Goal: Task Accomplishment & Management: Manage account settings

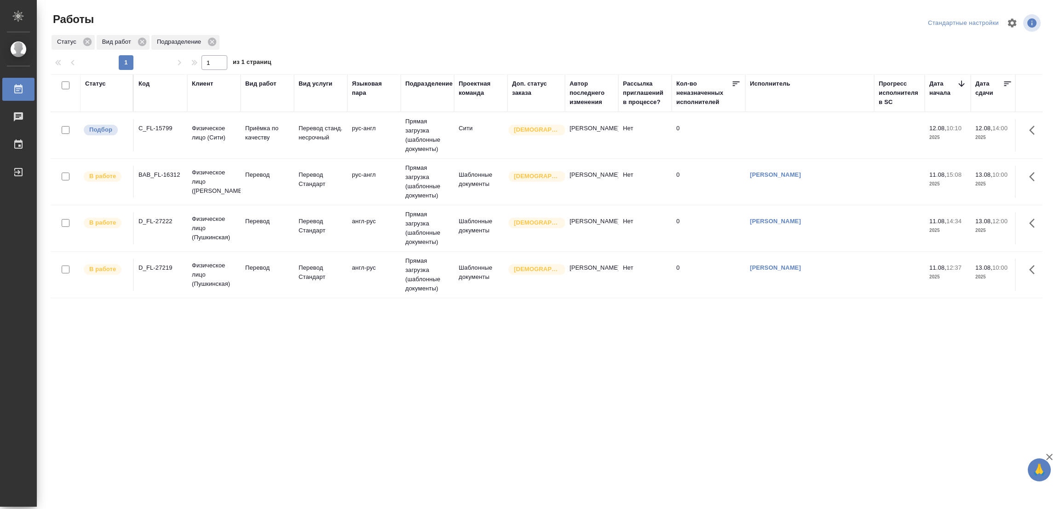
click at [219, 357] on div "Статус Код Клиент Вид работ Вид услуги Языковая пара Подразделение Проектная ко…" at bounding box center [547, 239] width 992 height 331
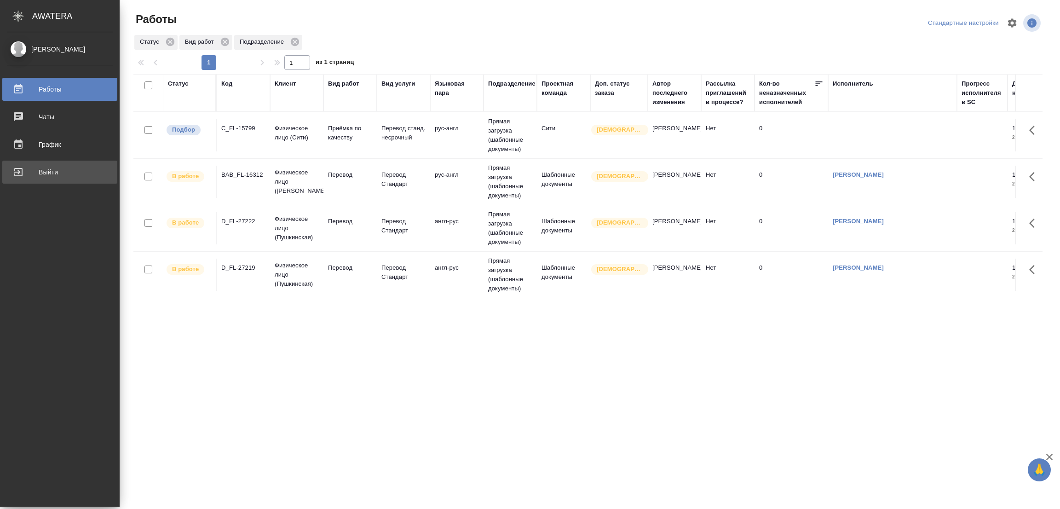
click at [35, 171] on div "Выйти" at bounding box center [60, 172] width 106 height 14
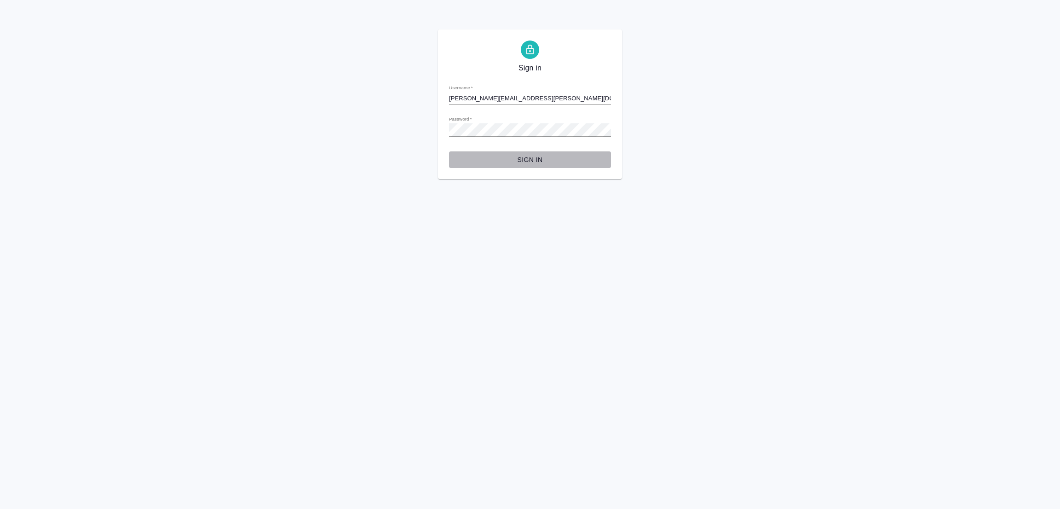
click at [523, 158] on span "Sign in" at bounding box center [529, 159] width 147 height 11
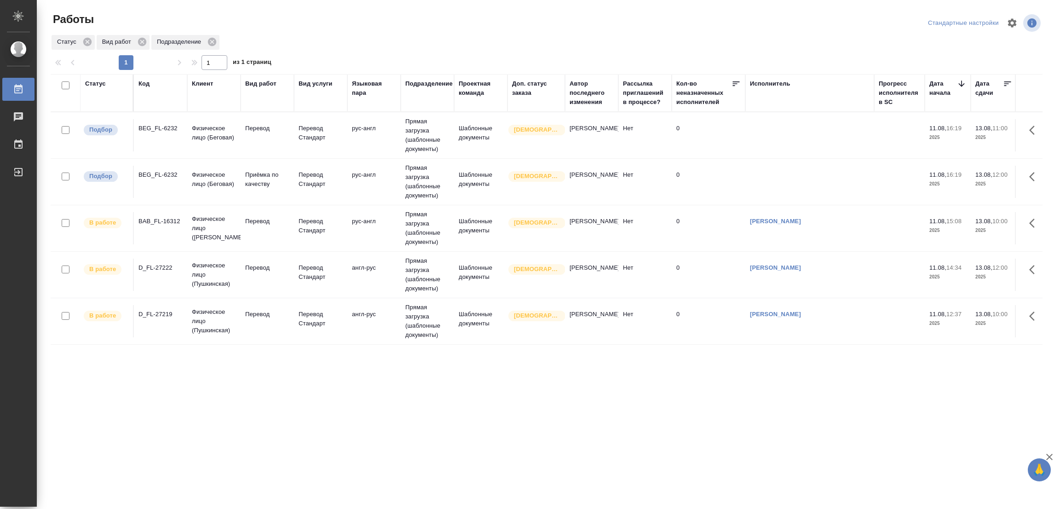
click at [73, 422] on div ".cls-1 fill:#fff; AWATERA [PERSON_NAME] Работы 0 Чаты График Выйти Работы Станд…" at bounding box center [530, 254] width 1060 height 509
click at [442, 158] on td "Прямая загрузка (шаблонные документы)" at bounding box center [427, 135] width 53 height 46
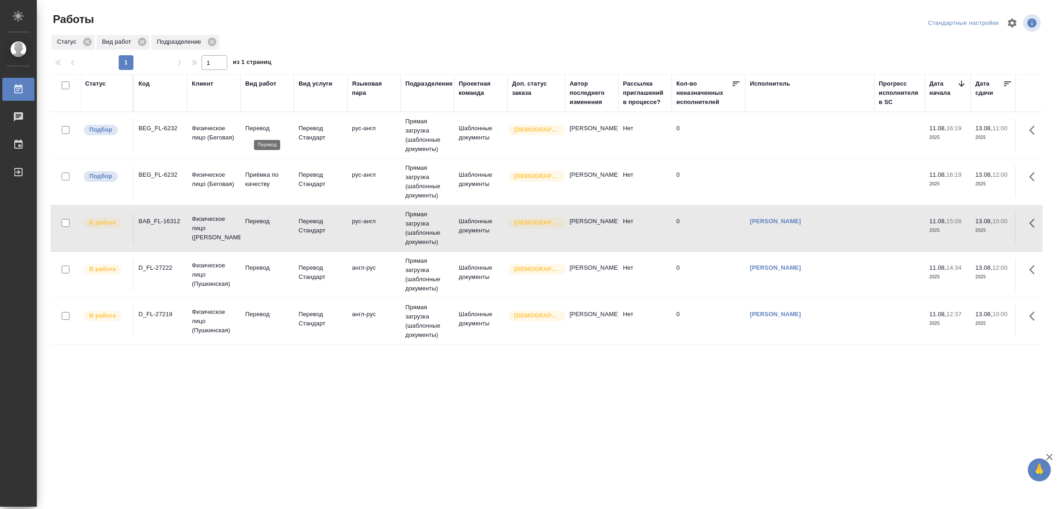
click at [256, 124] on p "Перевод" at bounding box center [267, 128] width 44 height 9
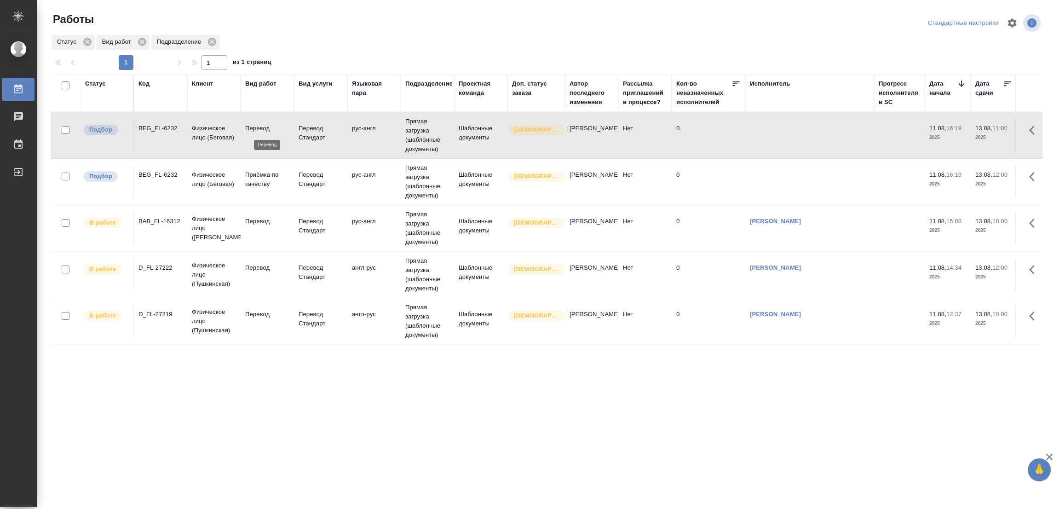
click at [256, 124] on p "Перевод" at bounding box center [267, 128] width 44 height 9
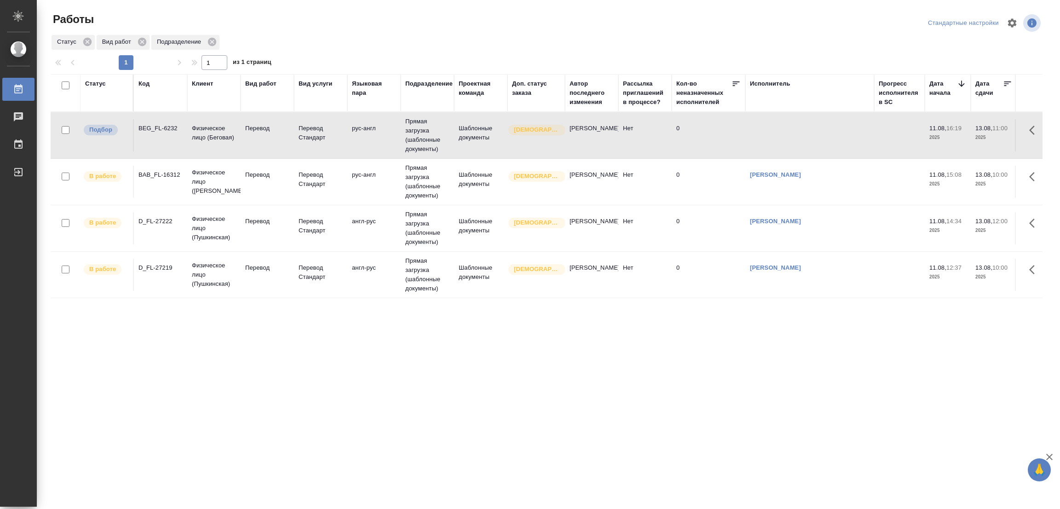
click at [134, 333] on div "Статус Код Клиент Вид работ Вид услуги Языковая пара Подразделение Проектная ко…" at bounding box center [547, 239] width 992 height 331
click at [614, 329] on div "Статус Код Клиент Вид работ Вид услуги Языковая пара Подразделение Проектная ко…" at bounding box center [547, 239] width 992 height 331
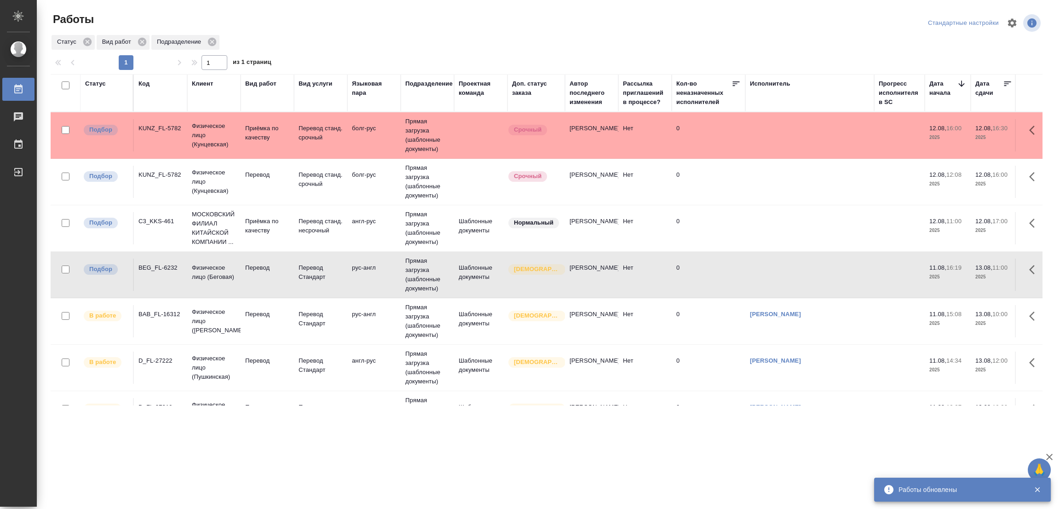
click at [124, 436] on div ".cls-1 fill:#fff; AWATERA Popova Galina Работы 0 Чаты График Выйти Работы Станд…" at bounding box center [530, 254] width 1060 height 509
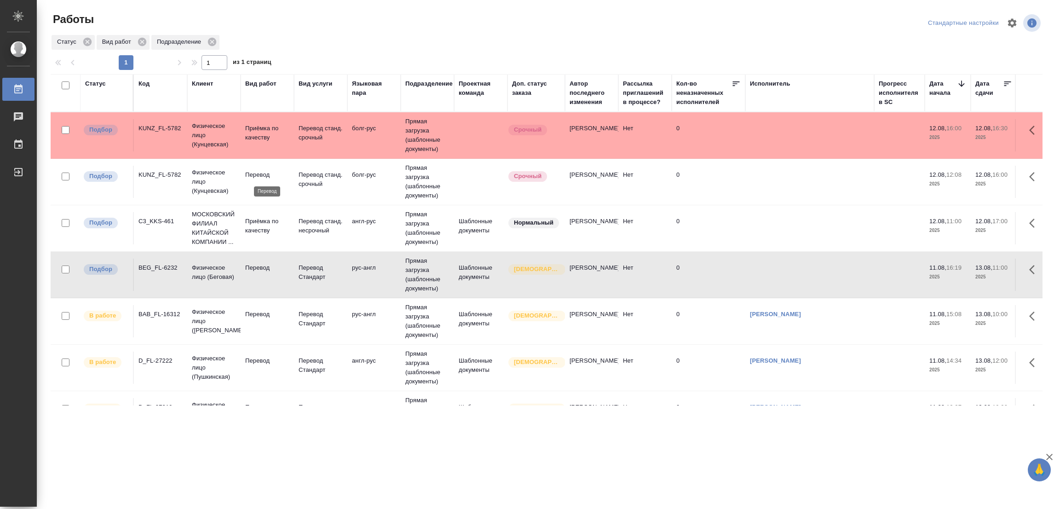
click at [258, 175] on p "Перевод" at bounding box center [267, 174] width 44 height 9
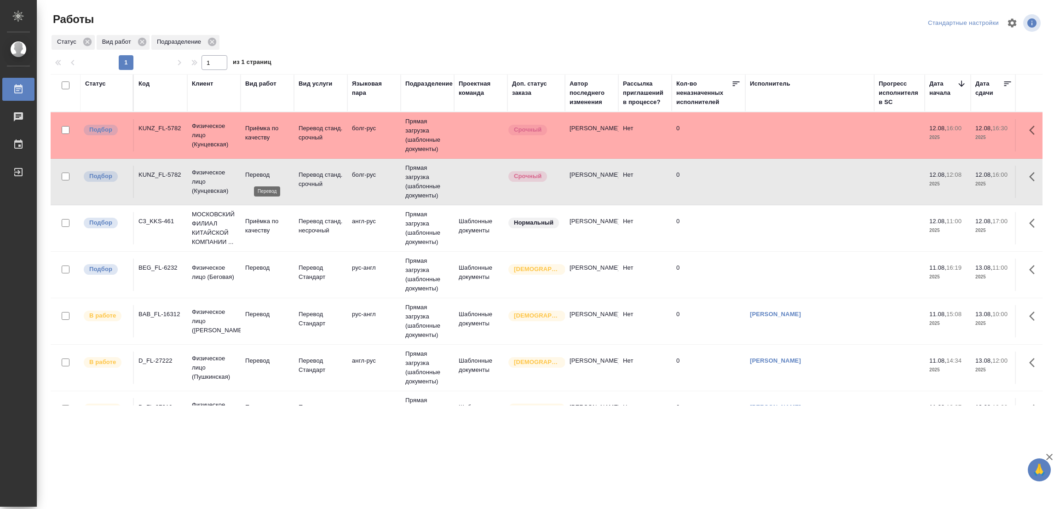
click at [258, 175] on p "Перевод" at bounding box center [267, 174] width 44 height 9
click at [250, 263] on p "Перевод" at bounding box center [267, 267] width 44 height 9
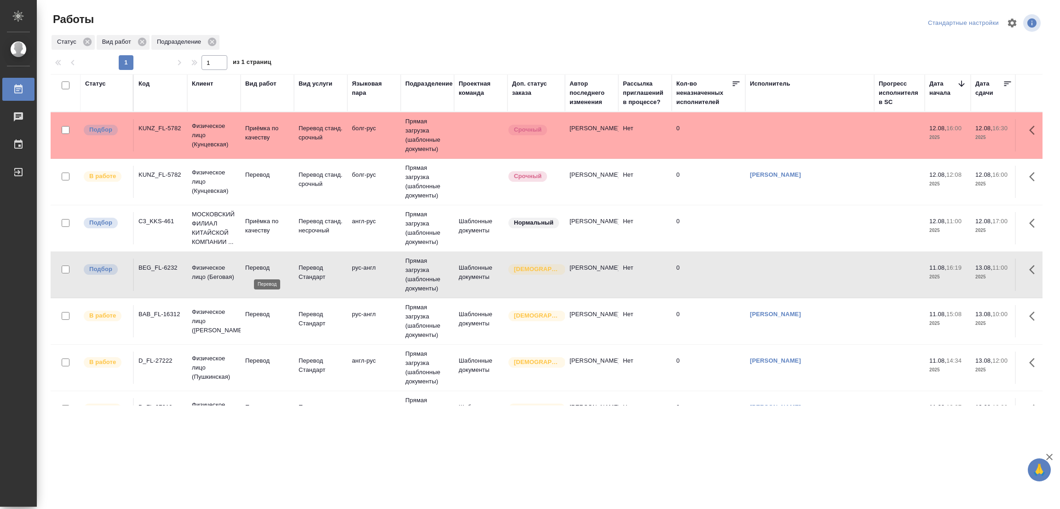
click at [250, 263] on p "Перевод" at bounding box center [267, 267] width 44 height 9
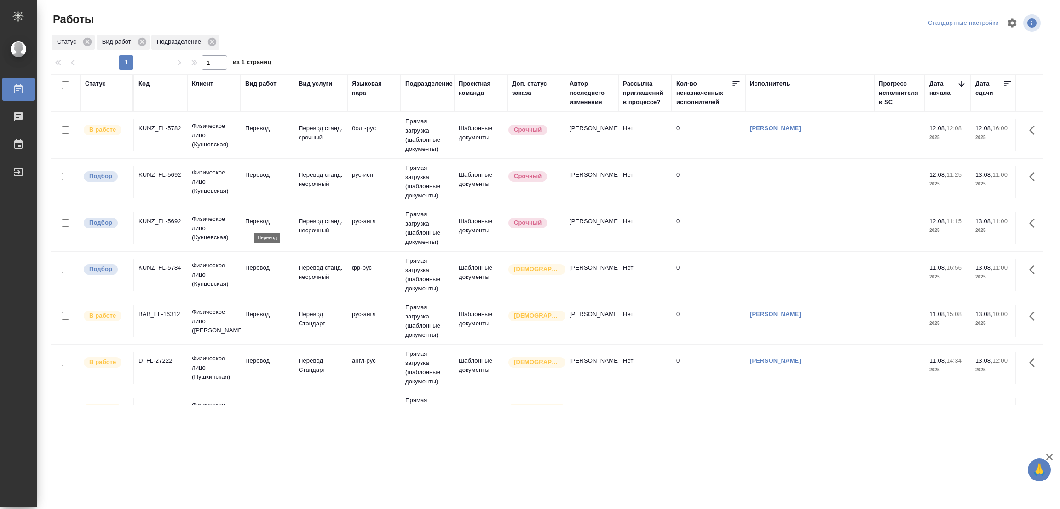
click at [260, 222] on p "Перевод" at bounding box center [267, 221] width 44 height 9
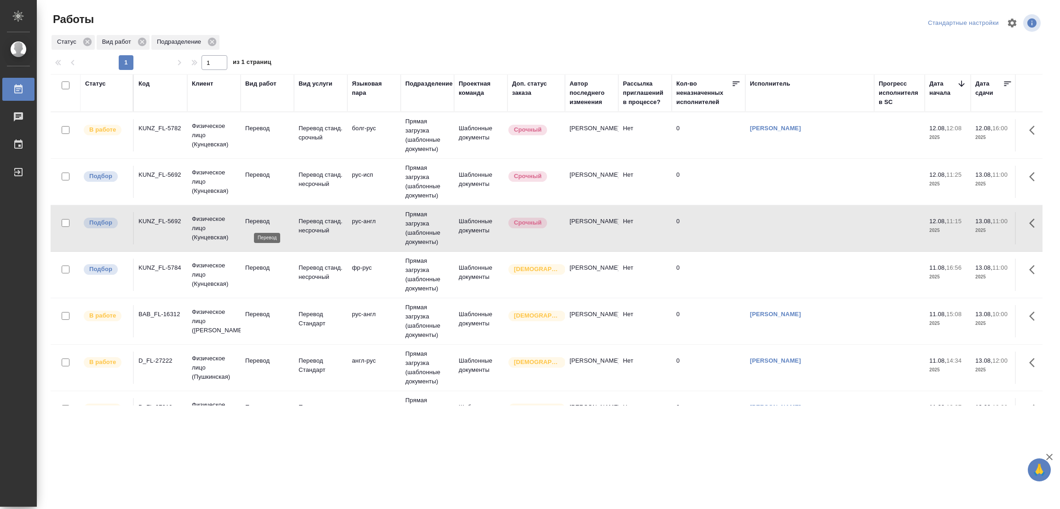
click at [253, 226] on p "Перевод" at bounding box center [267, 221] width 44 height 9
click at [262, 267] on p "Перевод" at bounding box center [267, 267] width 44 height 9
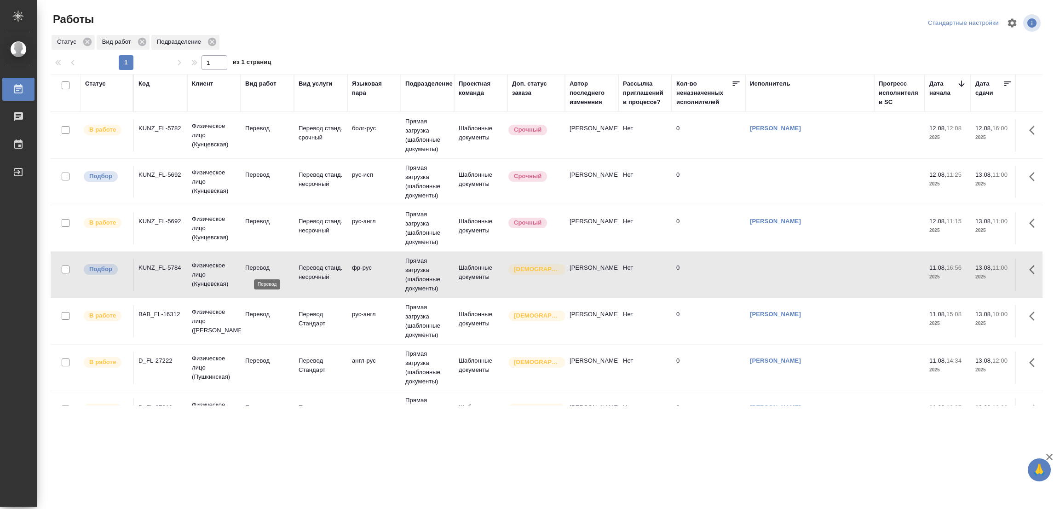
click at [262, 267] on p "Перевод" at bounding box center [267, 267] width 44 height 9
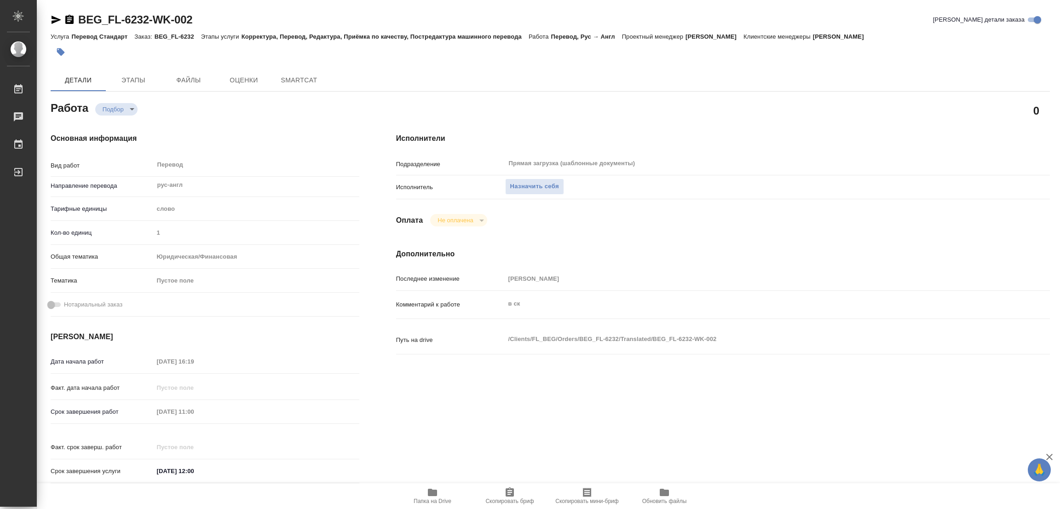
type textarea "x"
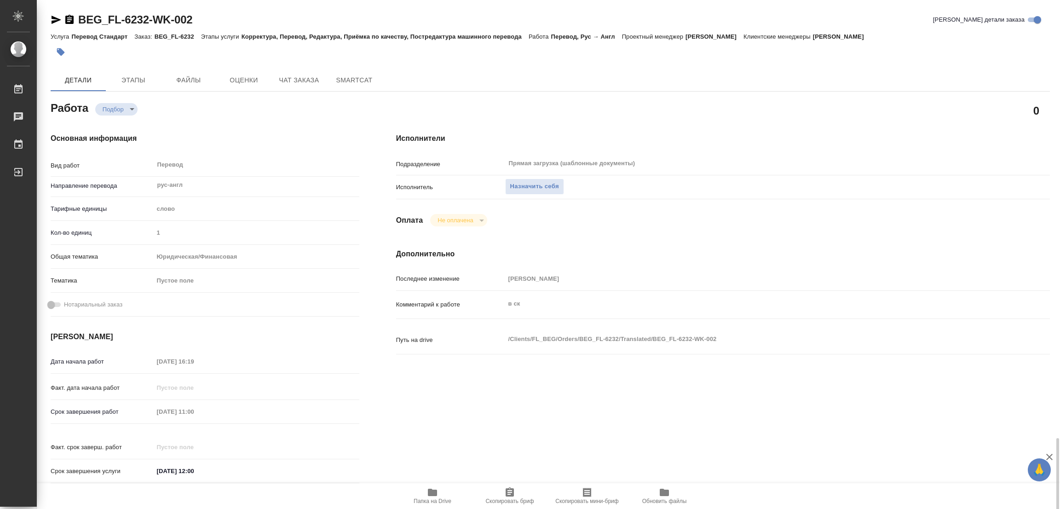
scroll to position [264, 0]
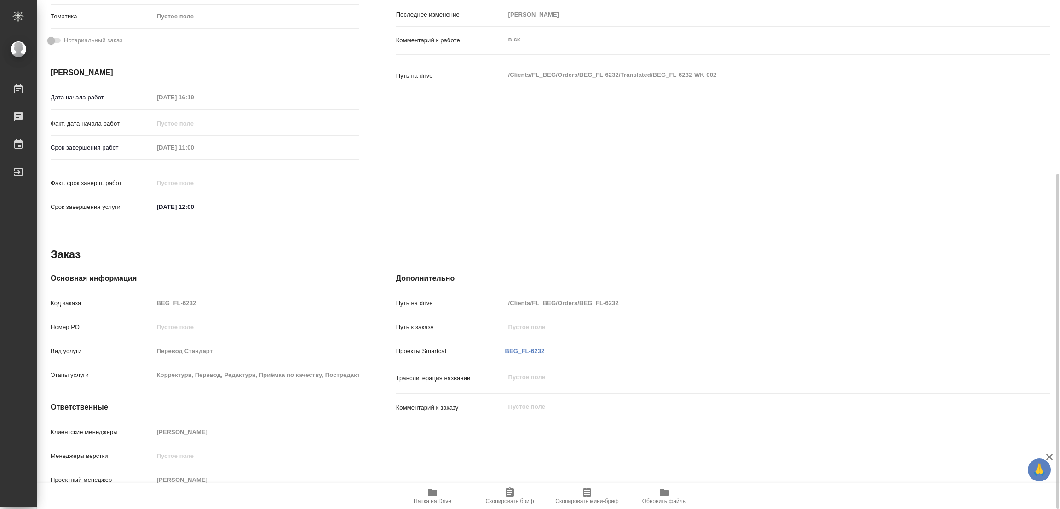
type textarea "x"
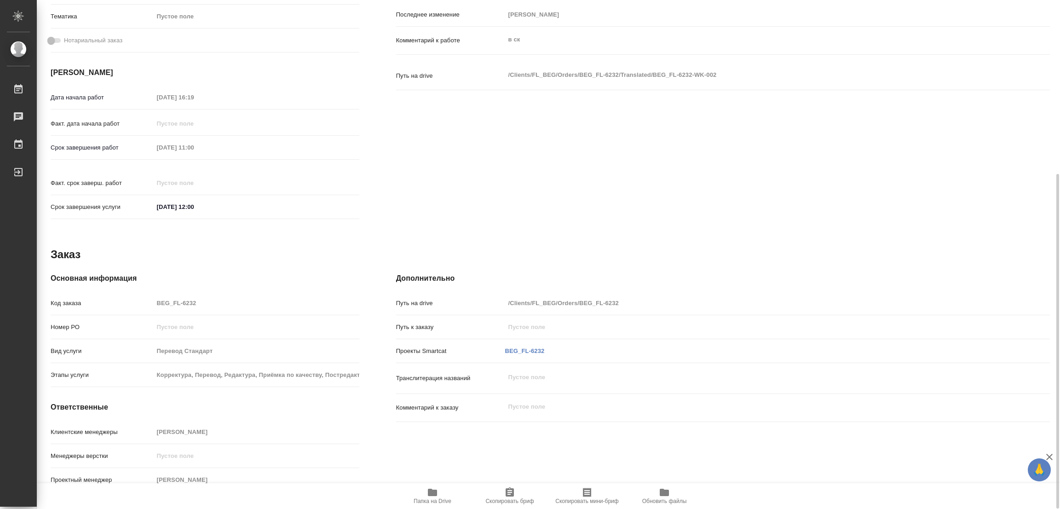
type textarea "x"
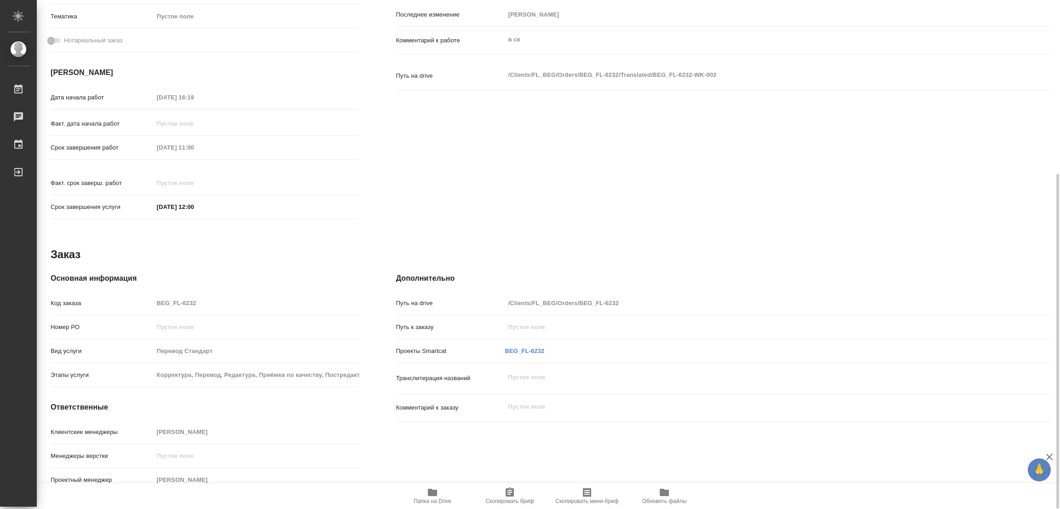
type textarea "x"
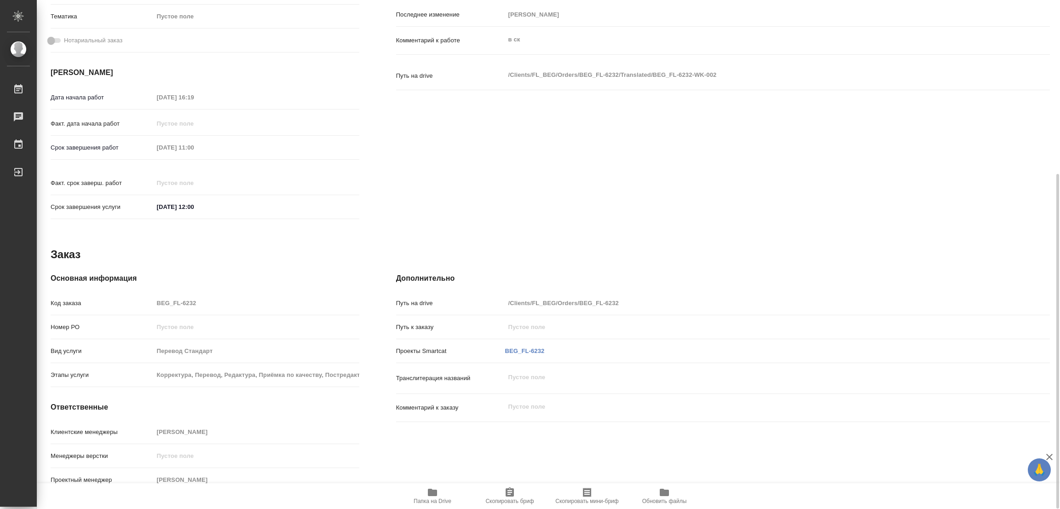
click at [431, 495] on icon "button" at bounding box center [432, 492] width 11 height 11
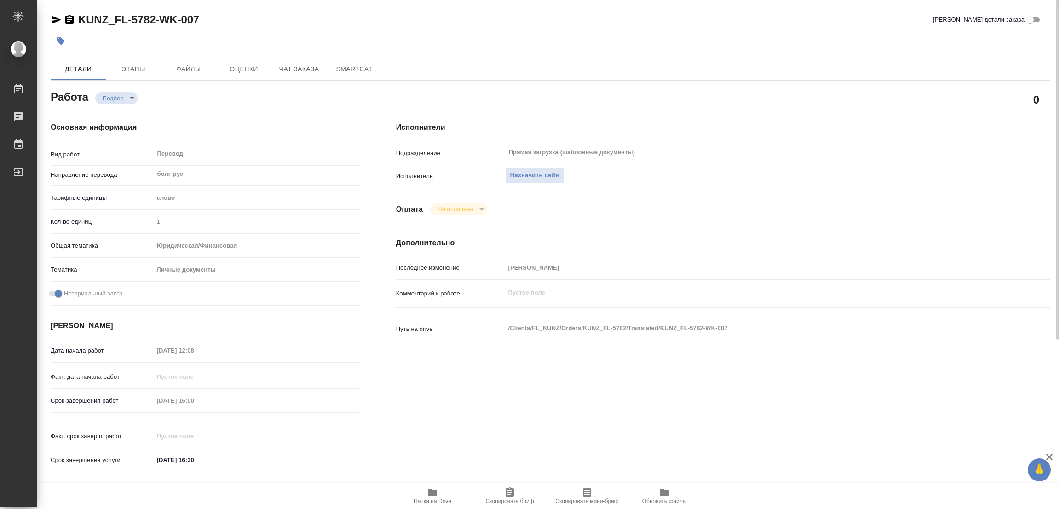
scroll to position [207, 0]
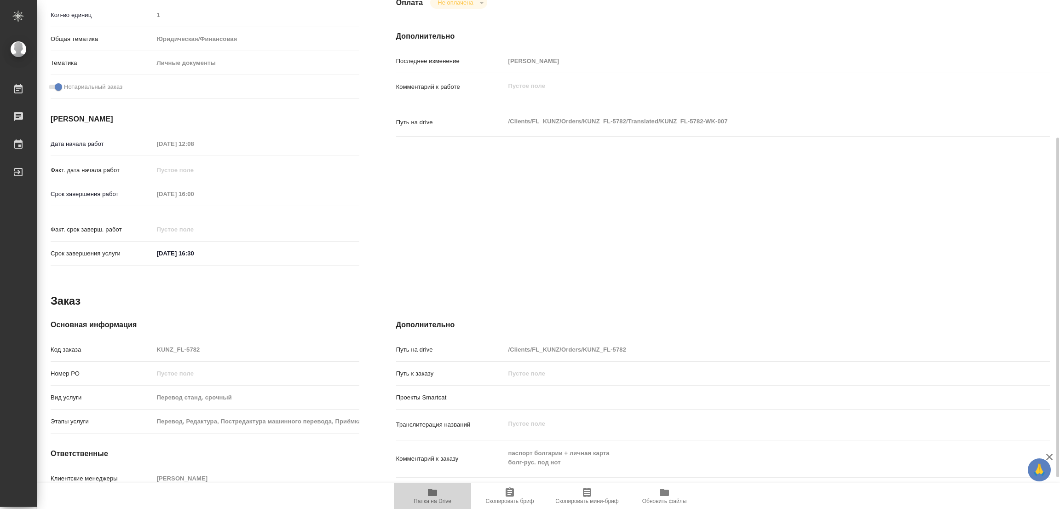
click at [430, 491] on icon "button" at bounding box center [432, 491] width 9 height 7
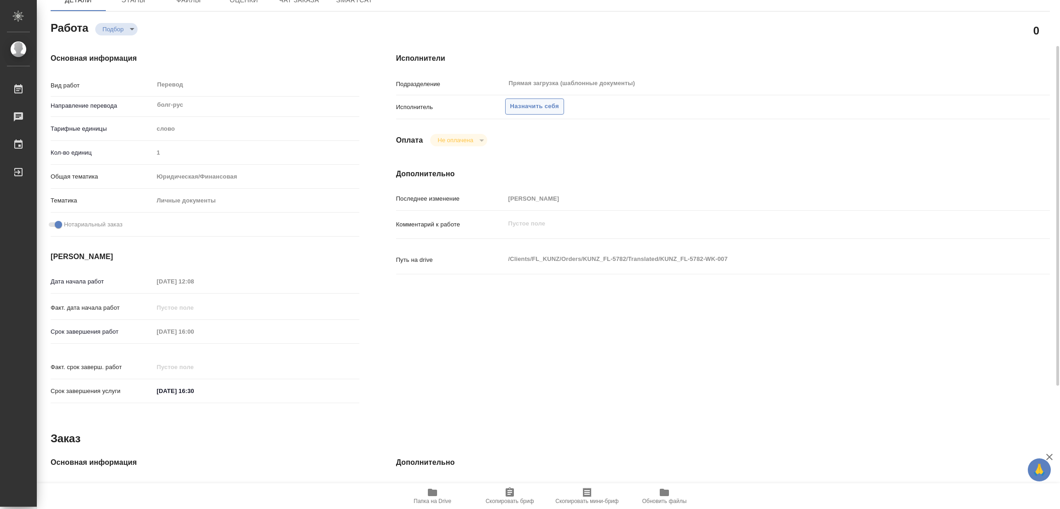
click at [543, 103] on span "Назначить себя" at bounding box center [534, 106] width 49 height 11
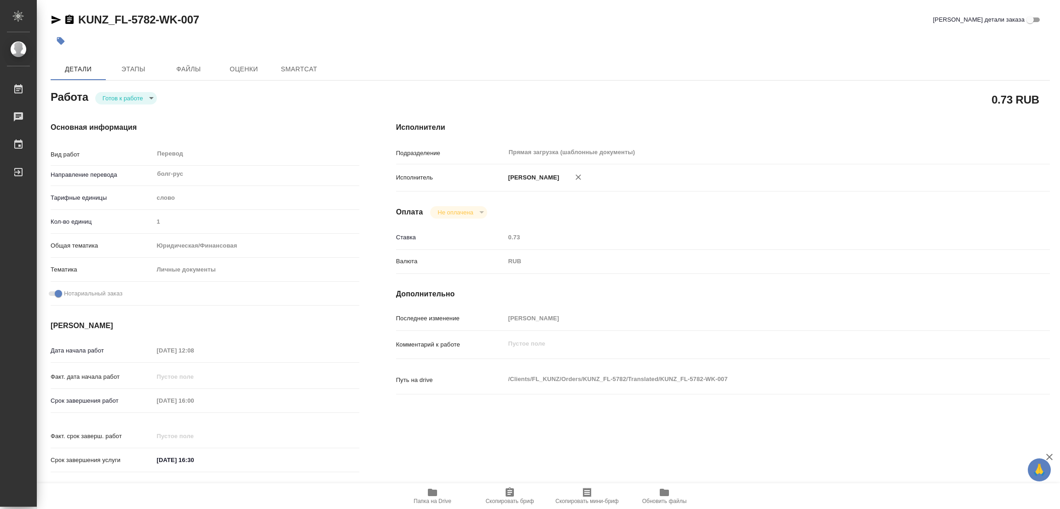
type textarea "x"
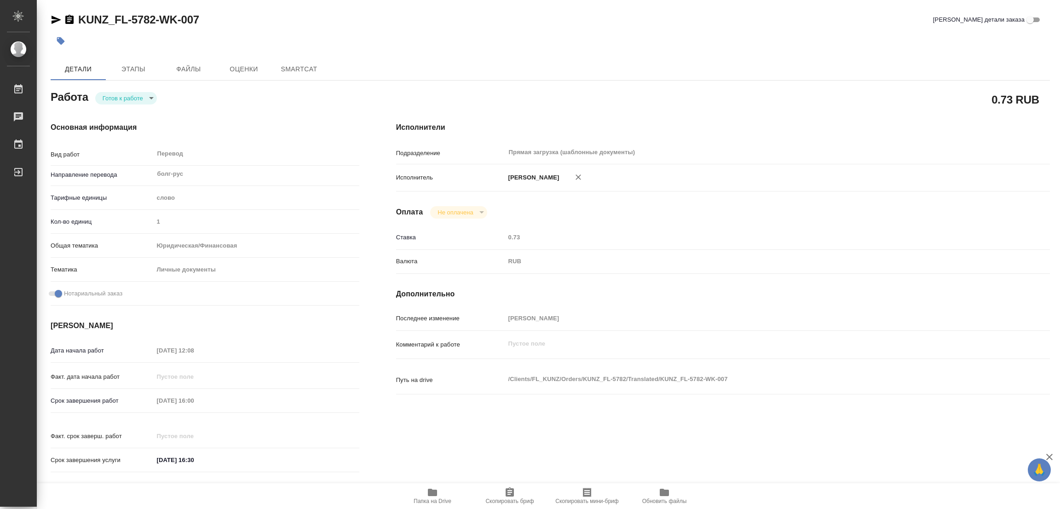
type textarea "x"
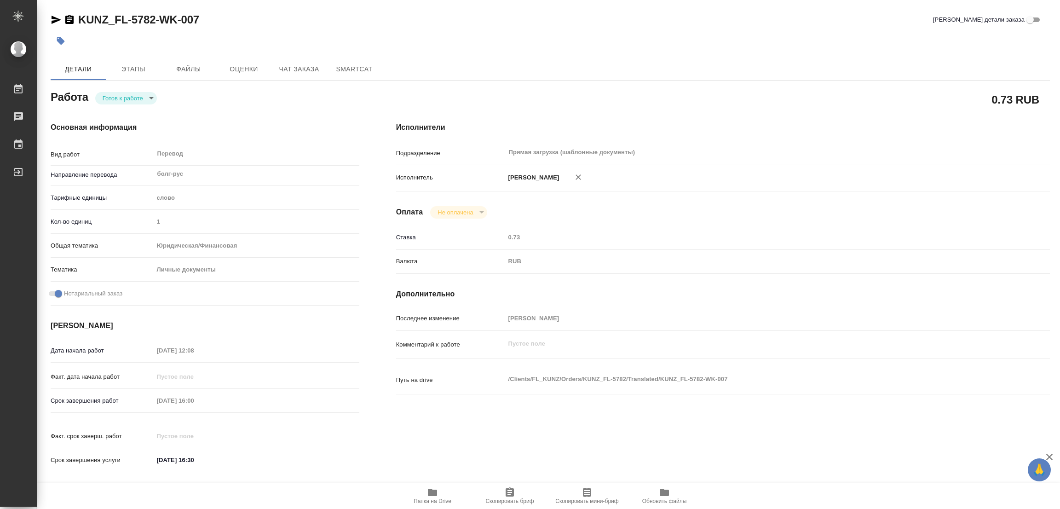
type textarea "x"
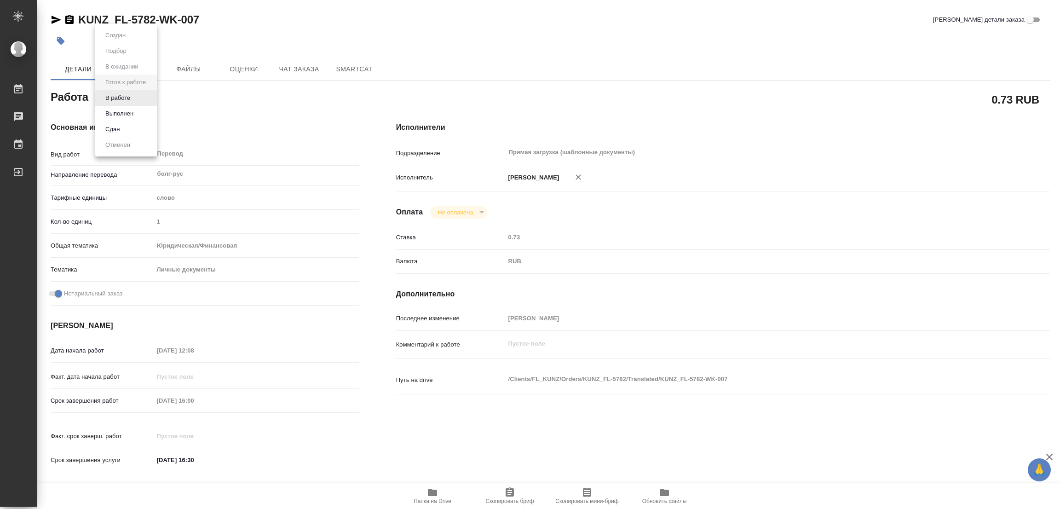
click at [121, 91] on body "🙏 .cls-1 fill:#fff; AWATERA Popova Galina Работы Чаты График Выйти KUNZ_FL-5782…" at bounding box center [530, 254] width 1060 height 509
type textarea "x"
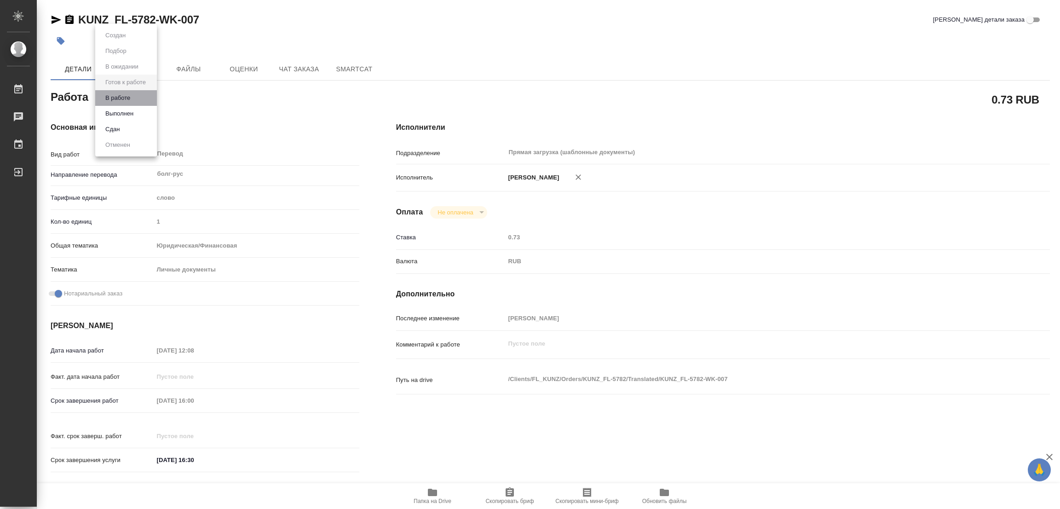
type textarea "x"
click at [121, 91] on li "В работе" at bounding box center [126, 98] width 62 height 16
type textarea "x"
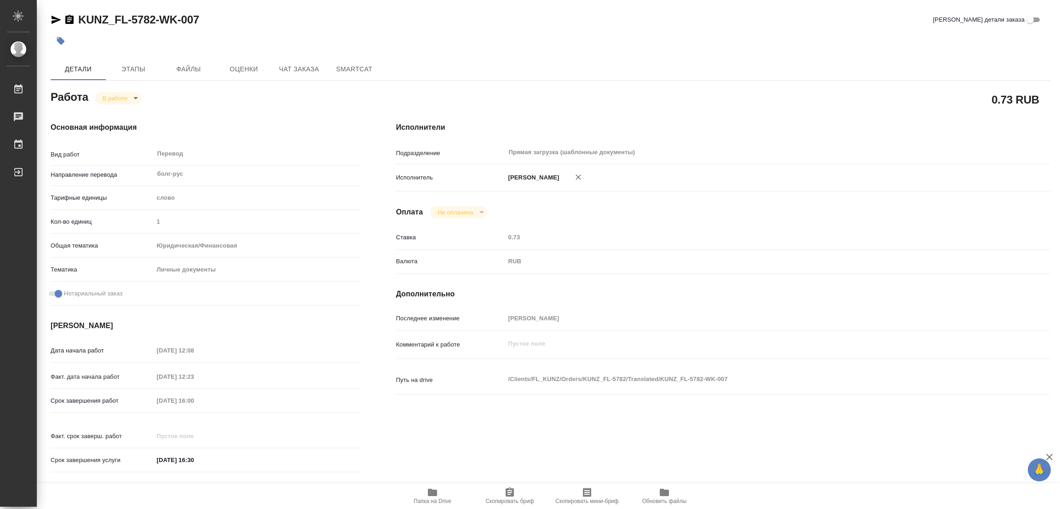
type textarea "x"
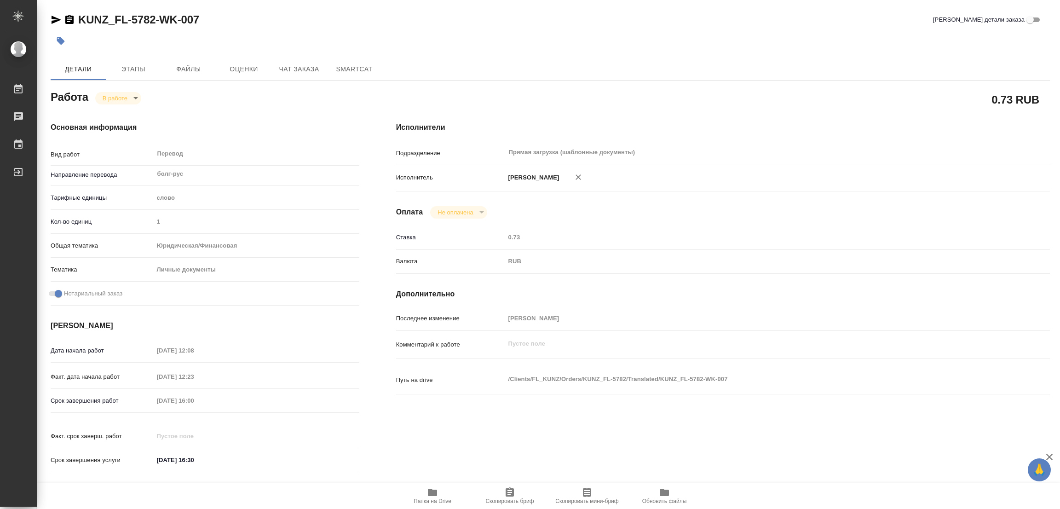
type textarea "x"
drag, startPoint x: 76, startPoint y: 9, endPoint x: 154, endPoint y: 19, distance: 78.4
click at [154, 19] on div "KUNZ_FL-5782-WK-007 Кратко детали заказа Детали Этапы Файлы Оценки Чат заказа S…" at bounding box center [550, 386] width 1009 height 772
copy link "KUNZ_FL-5782"
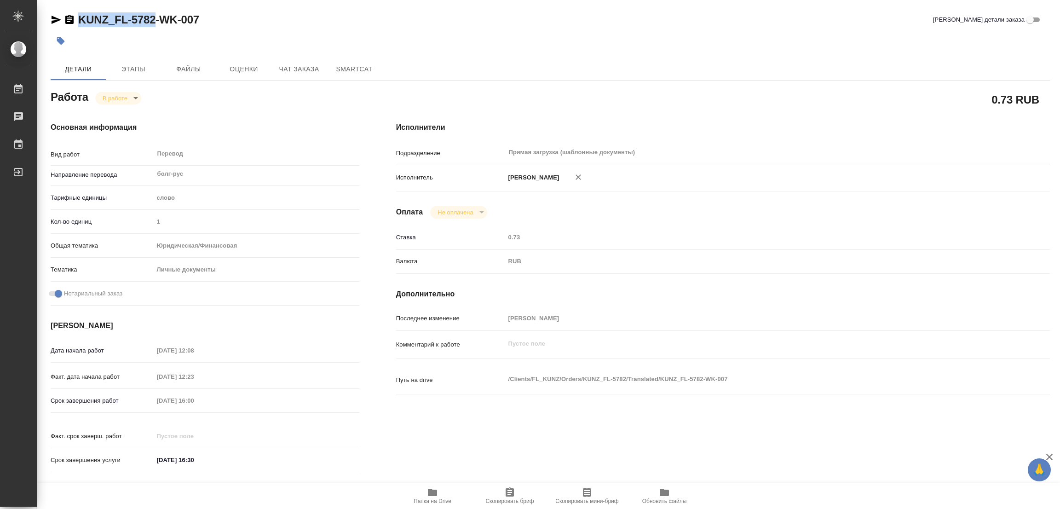
copy link "KUNZ_FL-5782"
type textarea "x"
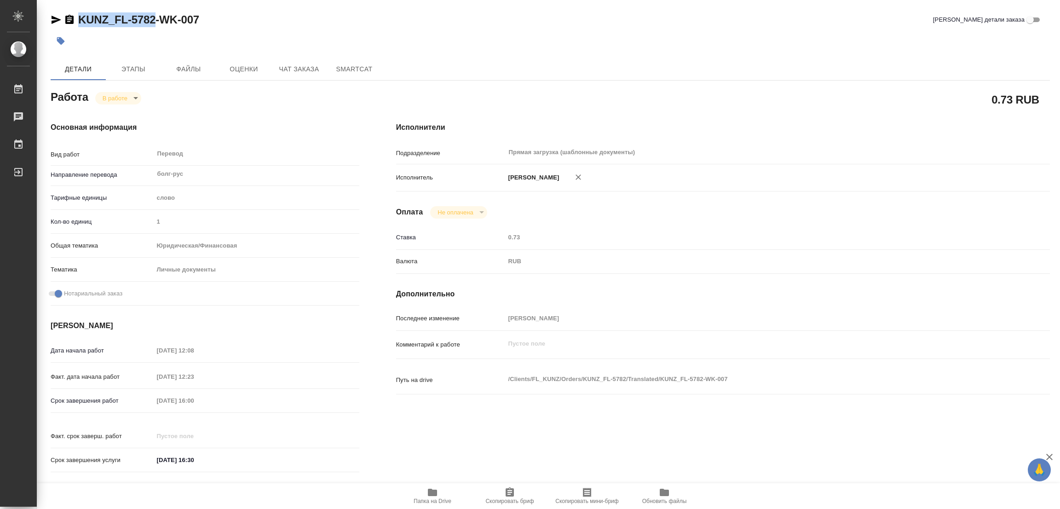
type textarea "x"
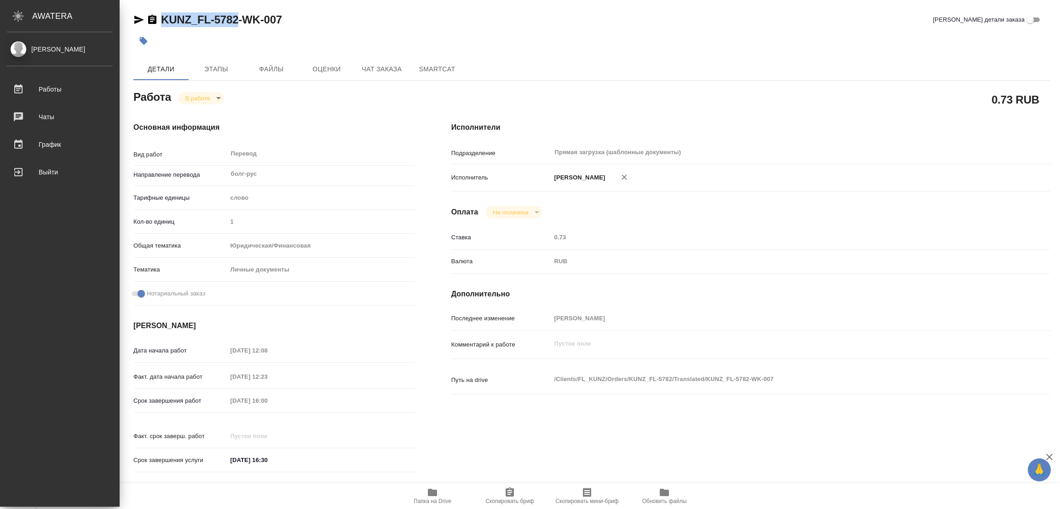
type textarea "x"
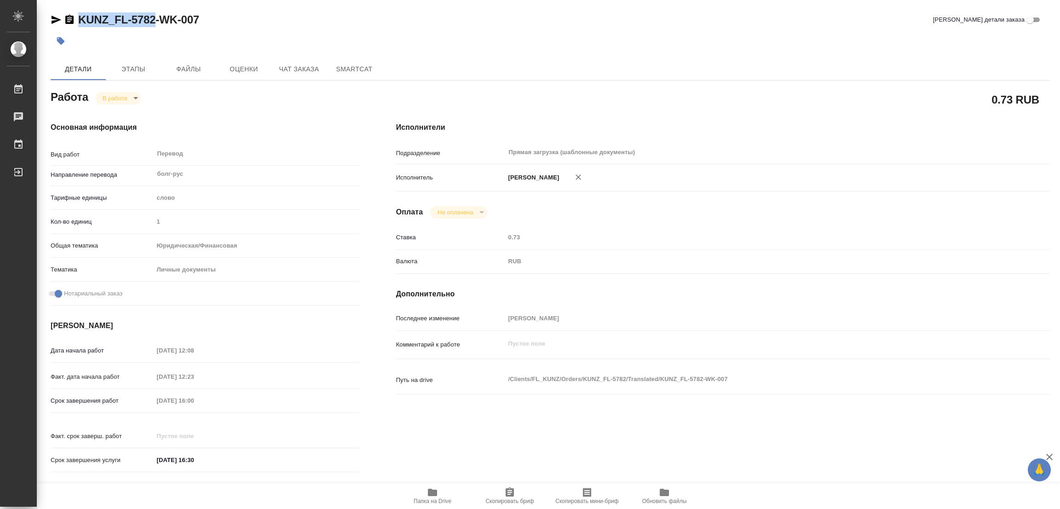
click at [505, 500] on span "Скопировать бриф" at bounding box center [509, 501] width 48 height 6
copy link "KUNZ_FL-5782"
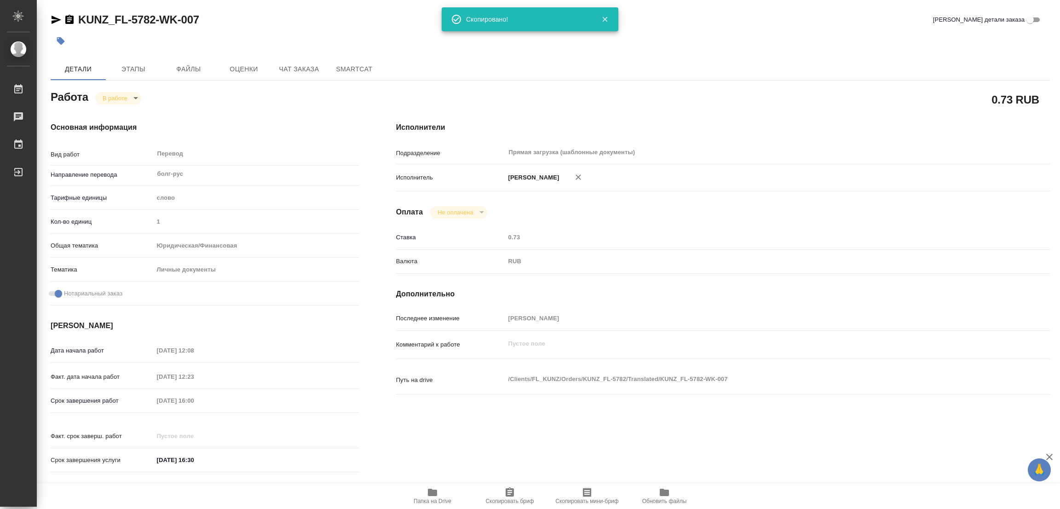
drag, startPoint x: 735, startPoint y: 92, endPoint x: 390, endPoint y: 225, distance: 370.7
click at [725, 95] on div "0.73 RUB" at bounding box center [723, 99] width 654 height 23
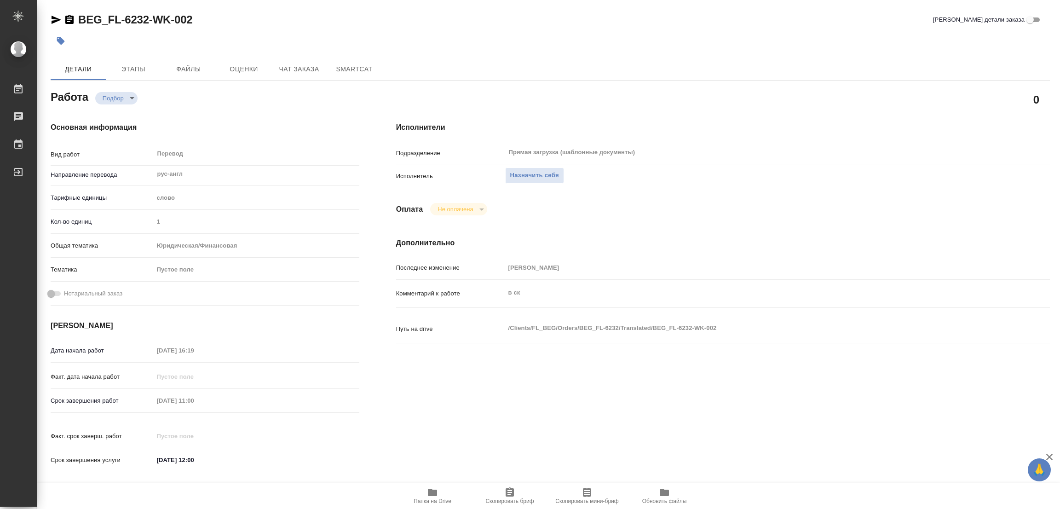
type textarea "x"
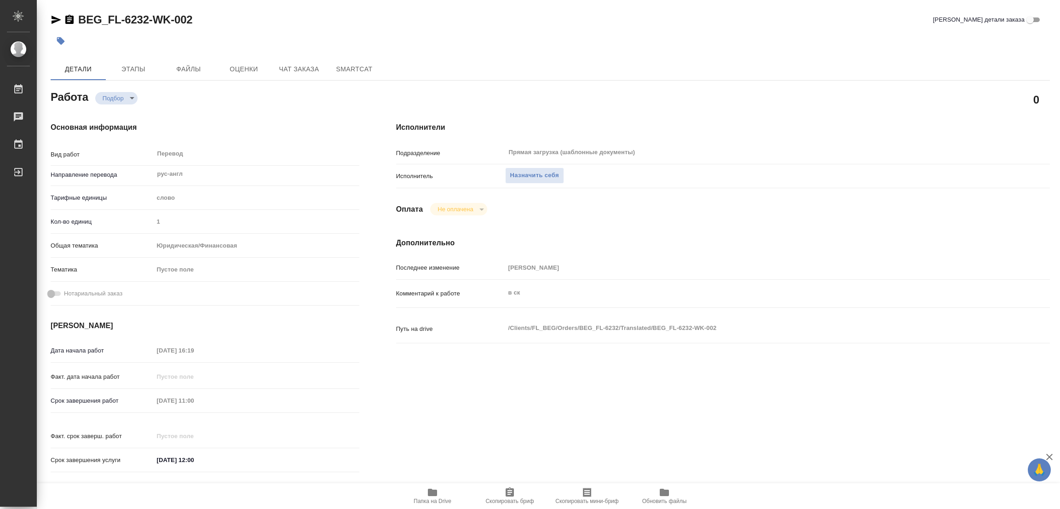
type textarea "x"
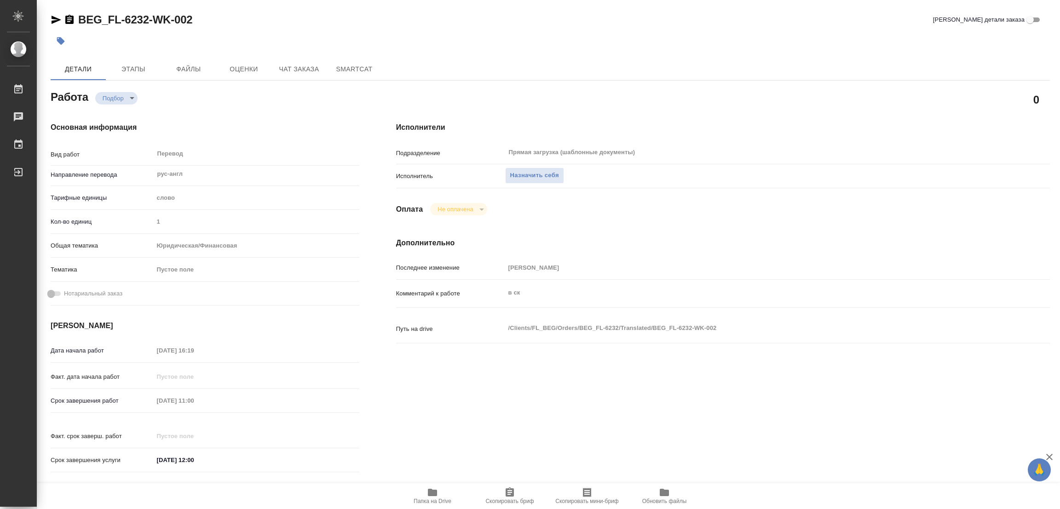
type textarea "x"
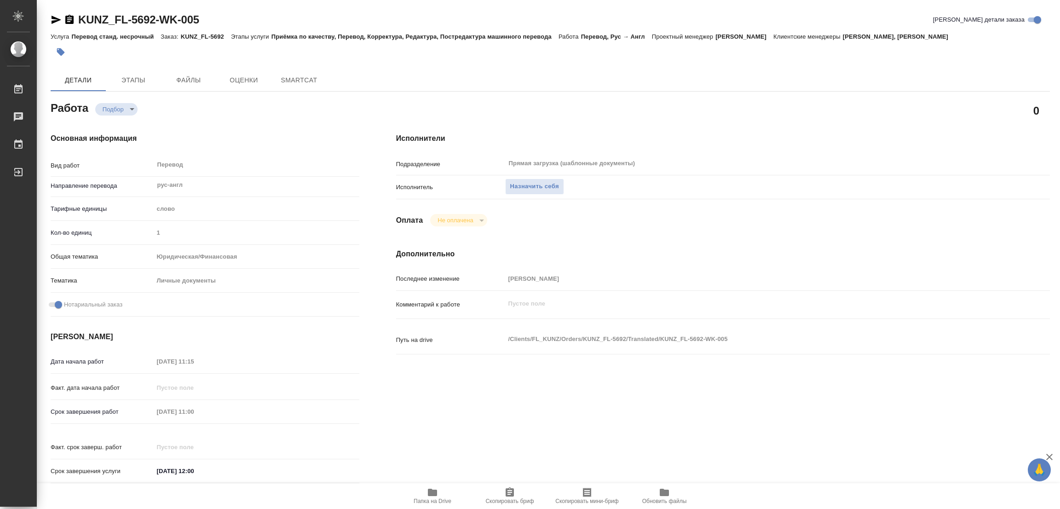
type textarea "x"
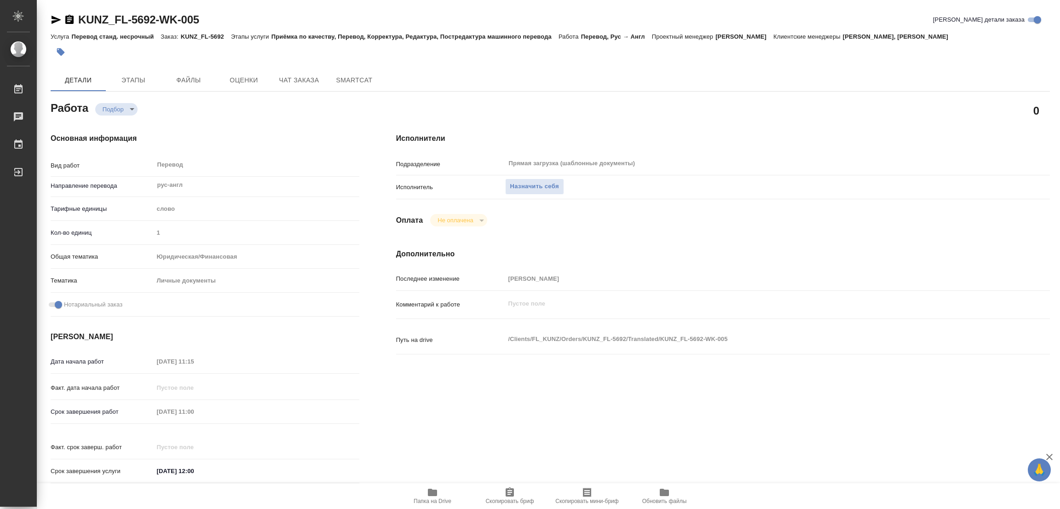
type textarea "x"
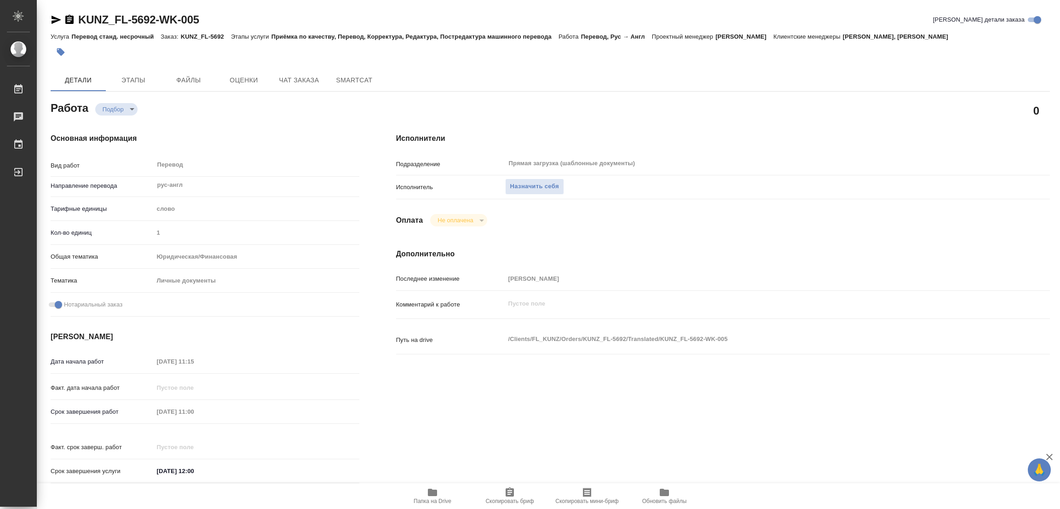
scroll to position [207, 0]
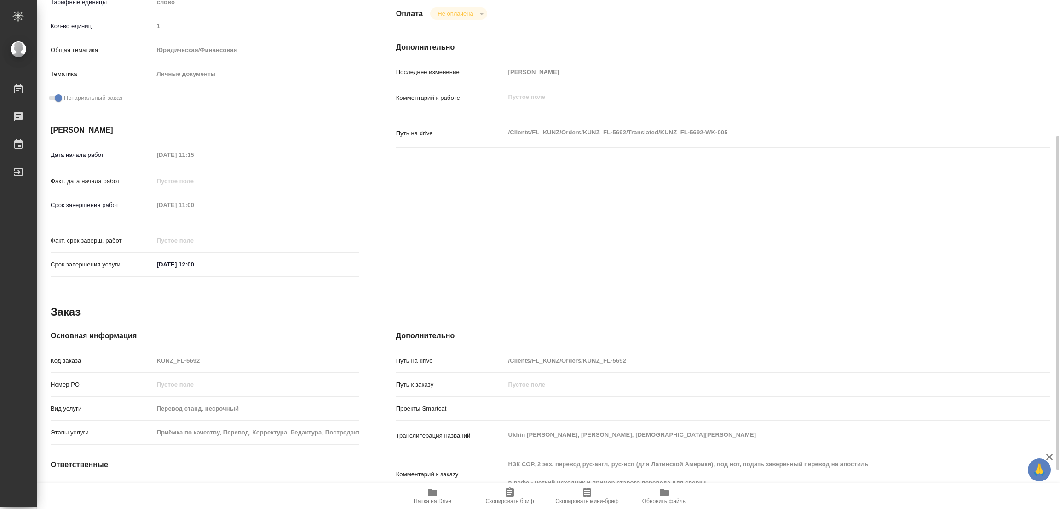
type textarea "x"
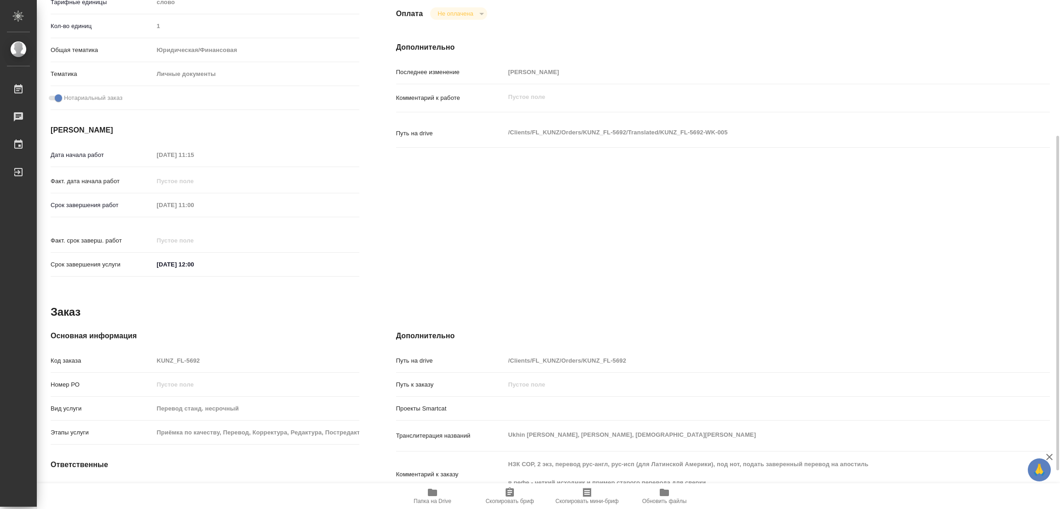
click at [433, 494] on icon "button" at bounding box center [432, 491] width 9 height 7
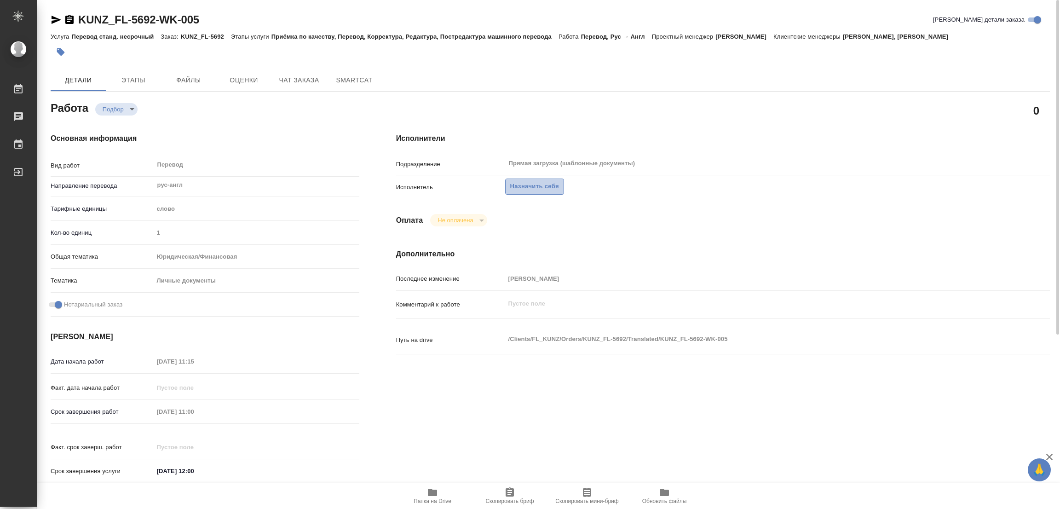
click at [536, 182] on span "Назначить себя" at bounding box center [534, 186] width 49 height 11
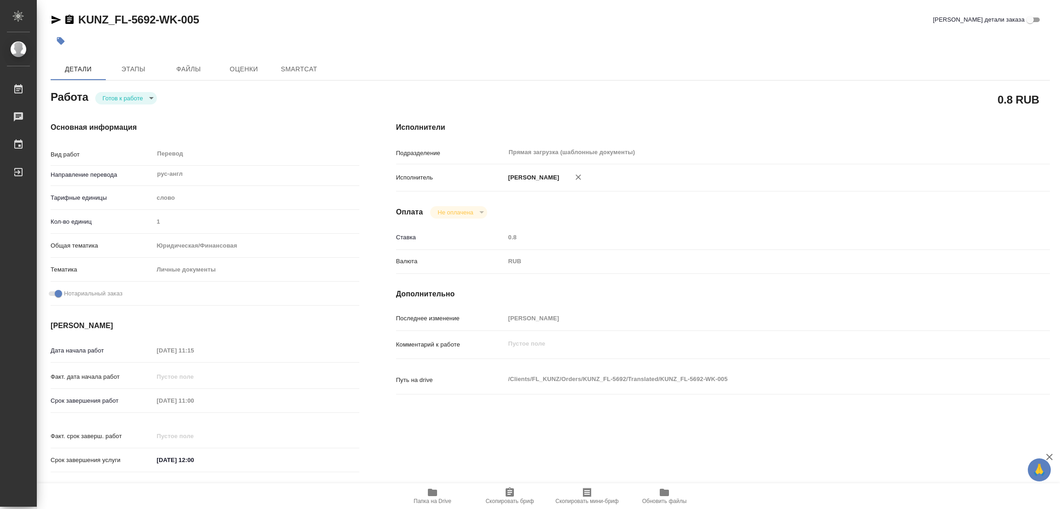
type textarea "x"
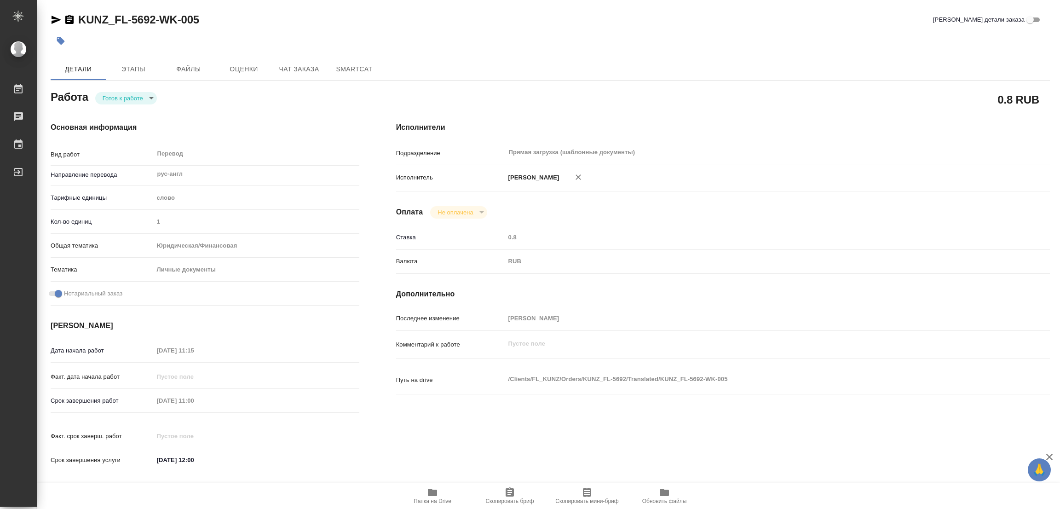
type textarea "x"
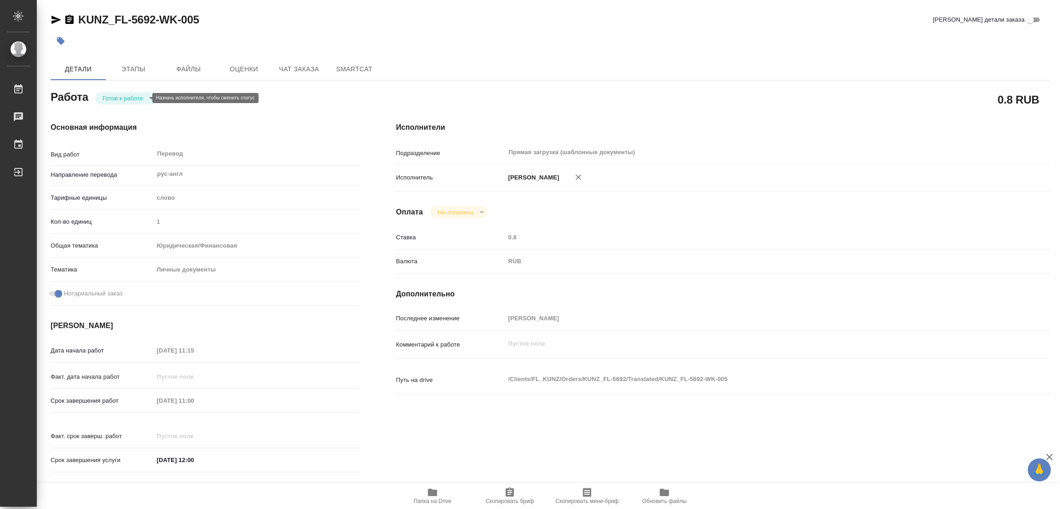
click at [121, 100] on body "🙏 .cls-1 fill:#fff; AWATERA [PERSON_NAME] Работы Чаты График Выйти KUNZ_FL-5692…" at bounding box center [530, 254] width 1060 height 509
type textarea "x"
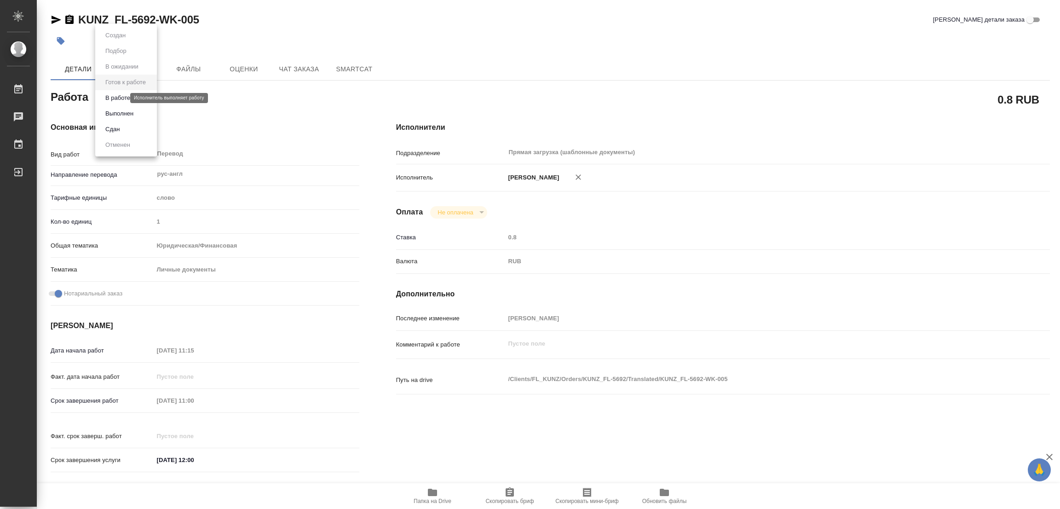
type textarea "x"
click at [120, 101] on button "В работе" at bounding box center [118, 98] width 30 height 10
type textarea "x"
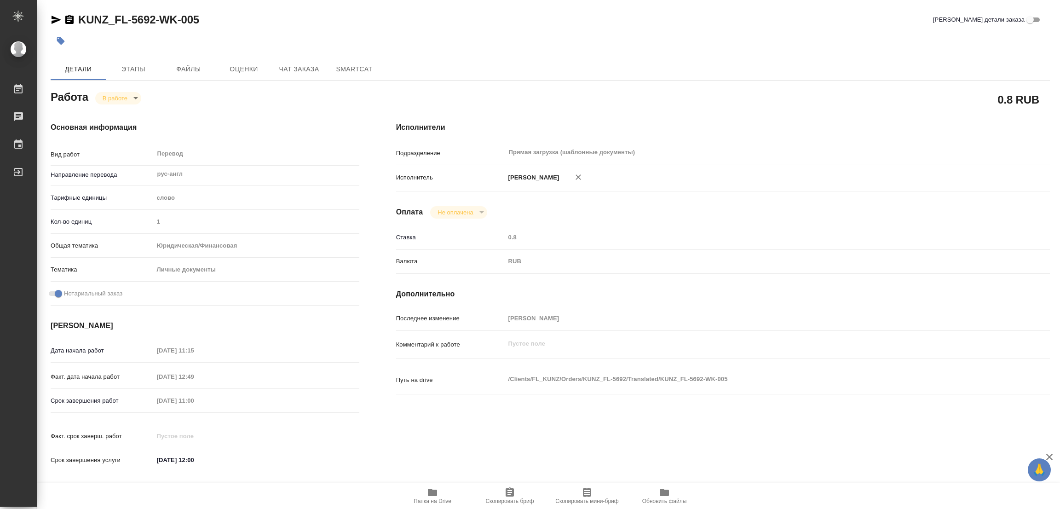
type textarea "x"
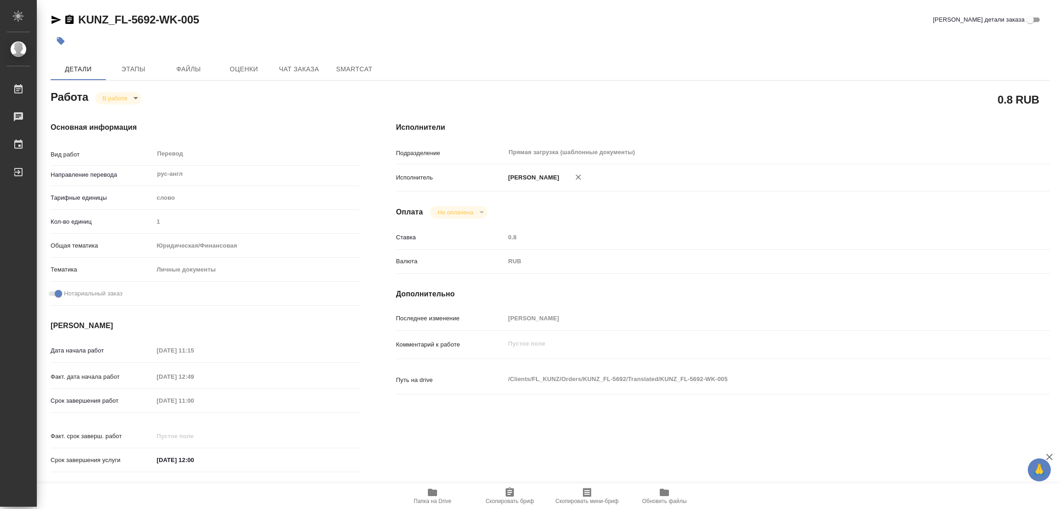
type textarea "x"
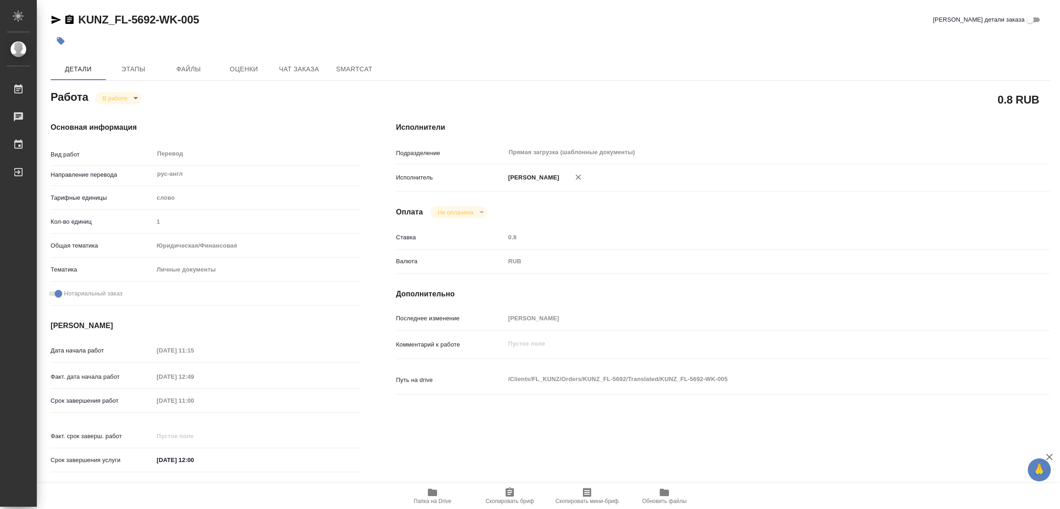
type textarea "x"
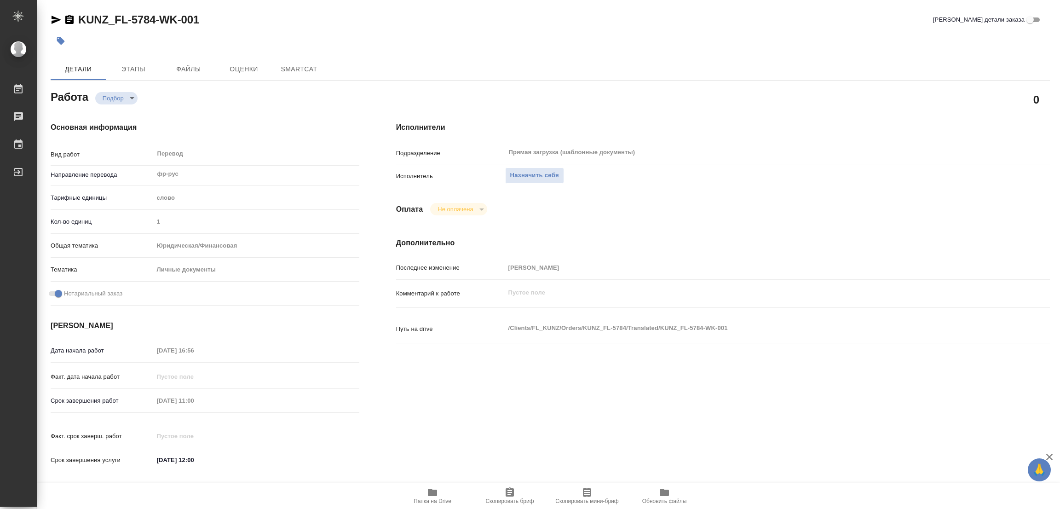
type textarea "x"
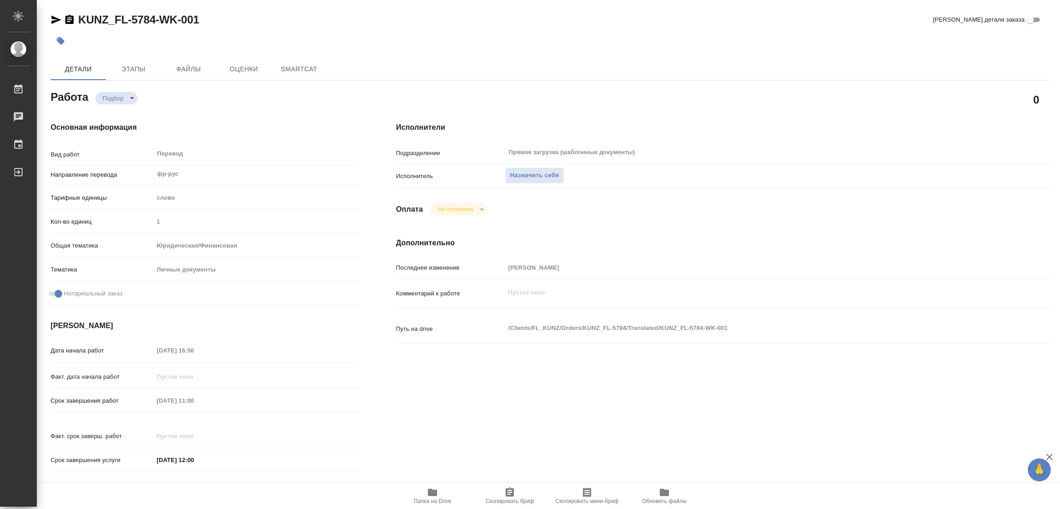
type textarea "x"
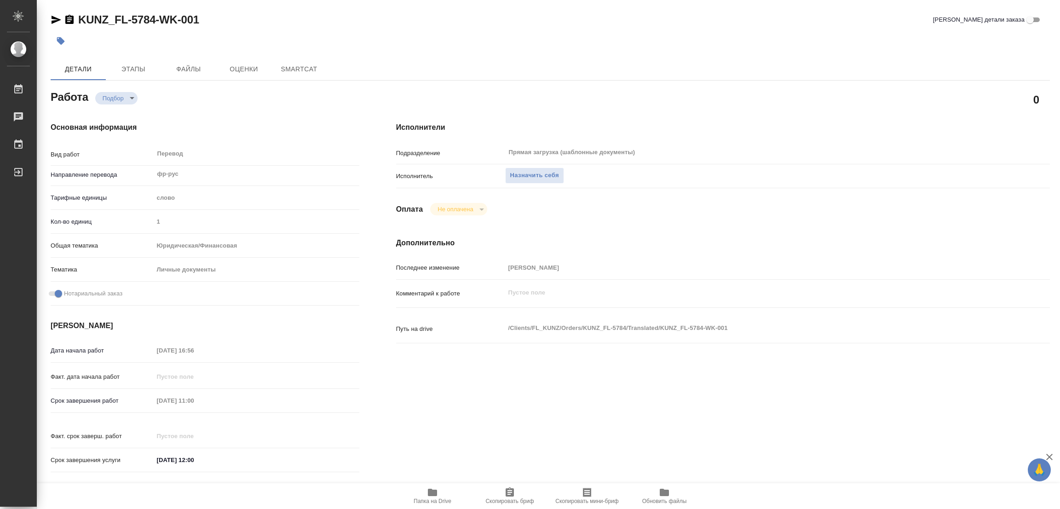
type textarea "x"
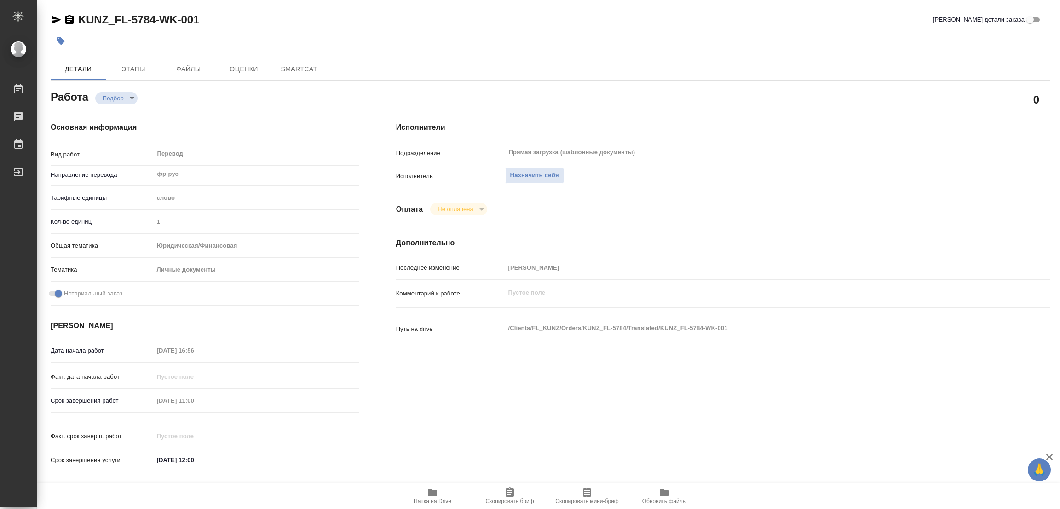
type textarea "x"
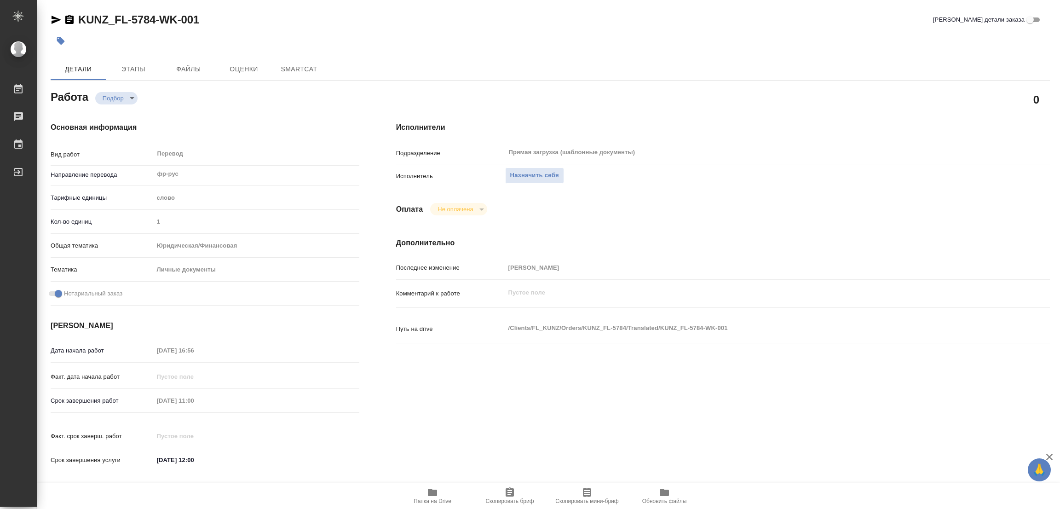
type textarea "x"
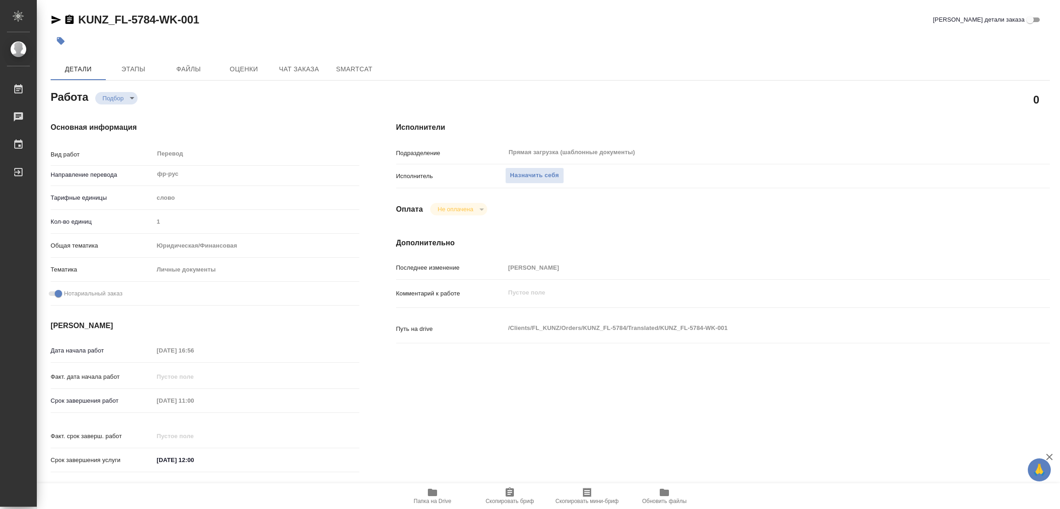
type textarea "x"
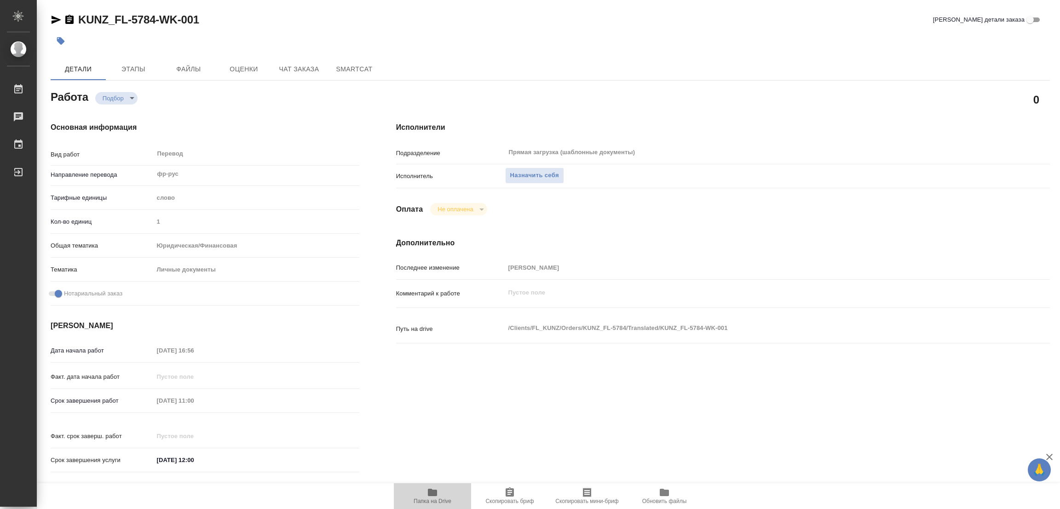
click at [434, 495] on icon "button" at bounding box center [432, 491] width 9 height 7
type textarea "x"
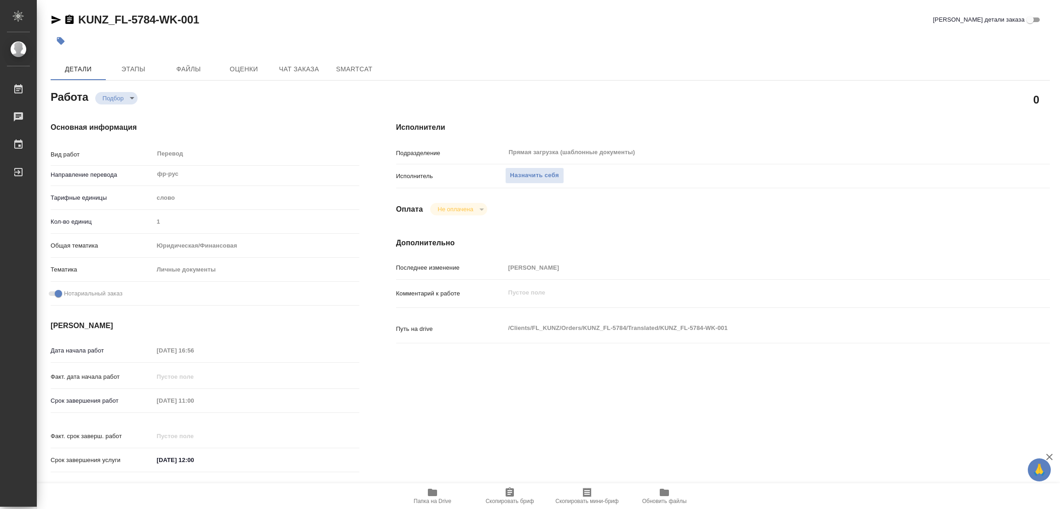
type textarea "x"
click at [539, 180] on span "Назначить себя" at bounding box center [534, 175] width 49 height 11
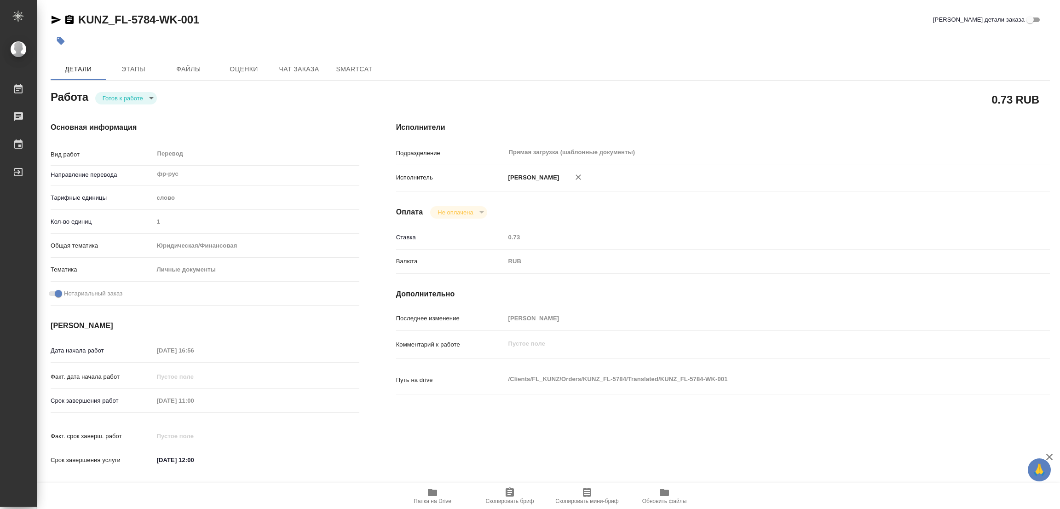
type textarea "x"
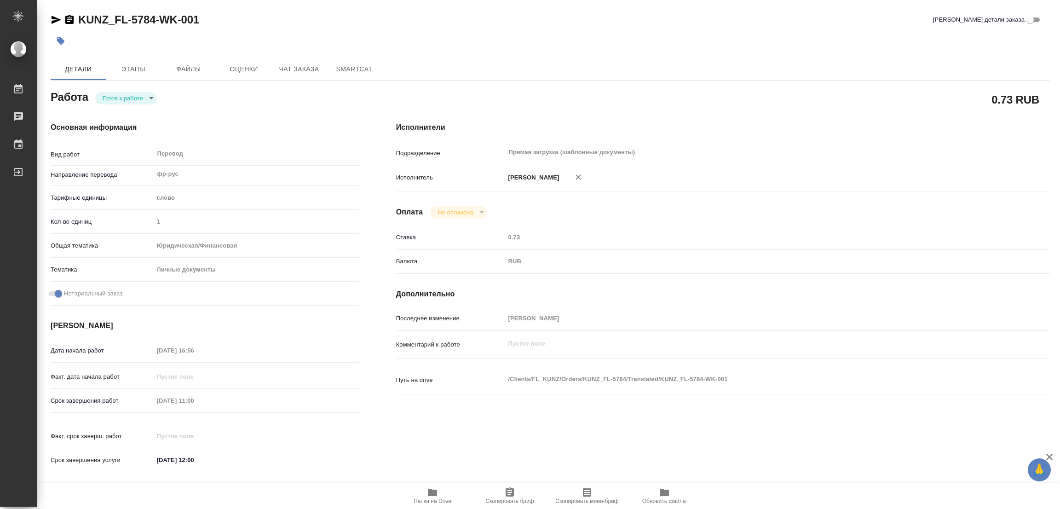
type textarea "x"
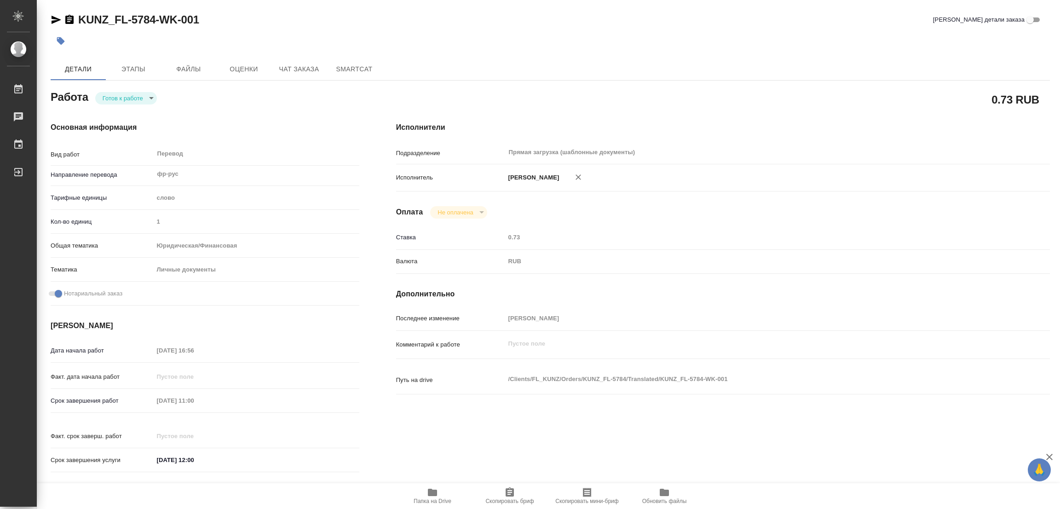
type textarea "x"
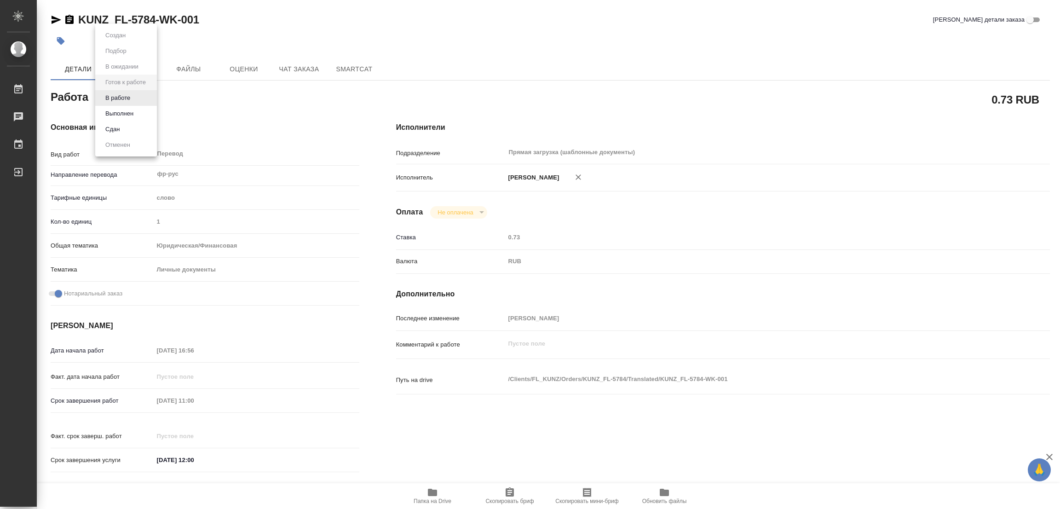
click at [122, 96] on body "🙏 .cls-1 fill:#fff; AWATERA Popova Galina Работы 0 Чаты График Выйти KUNZ_FL-57…" at bounding box center [530, 254] width 1060 height 509
click at [122, 96] on button "В работе" at bounding box center [118, 98] width 30 height 10
type textarea "x"
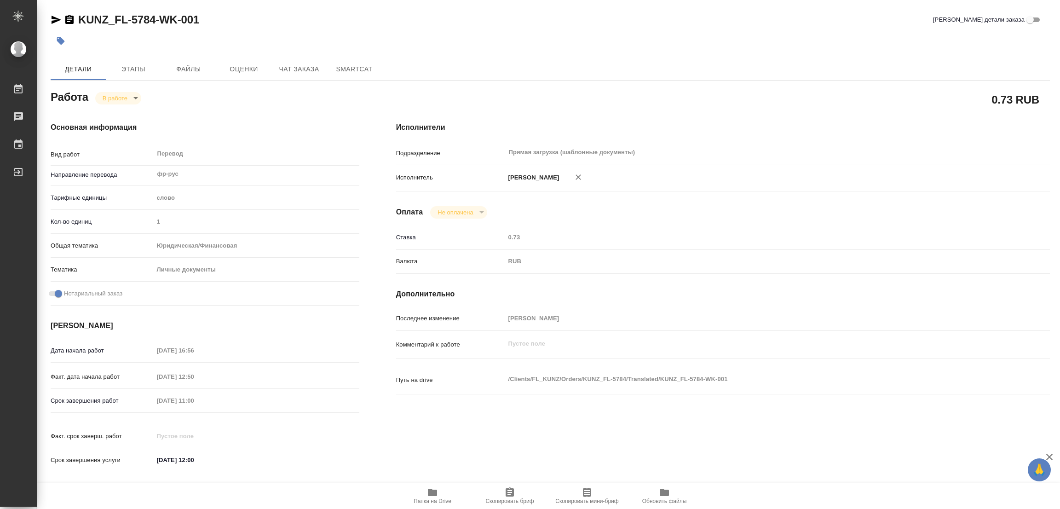
type textarea "x"
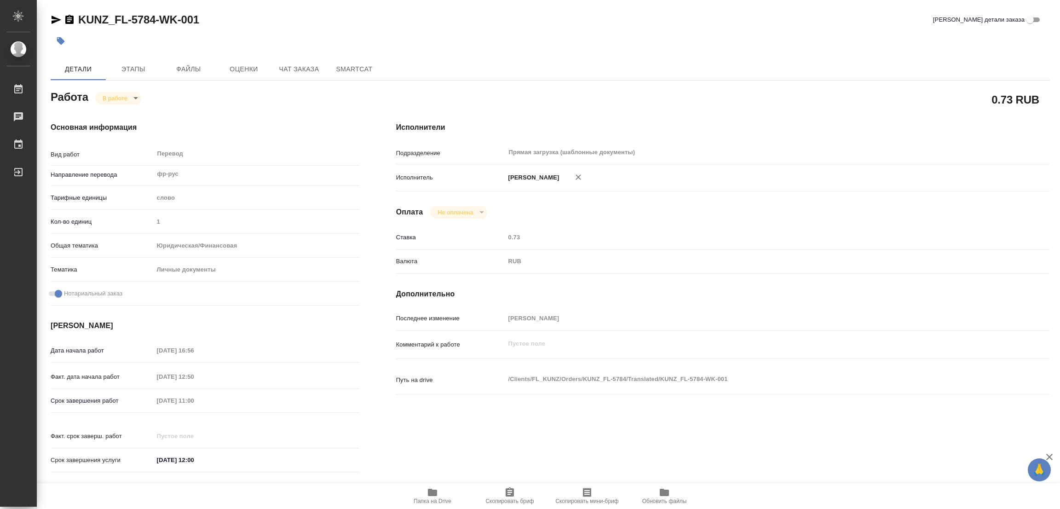
type textarea "x"
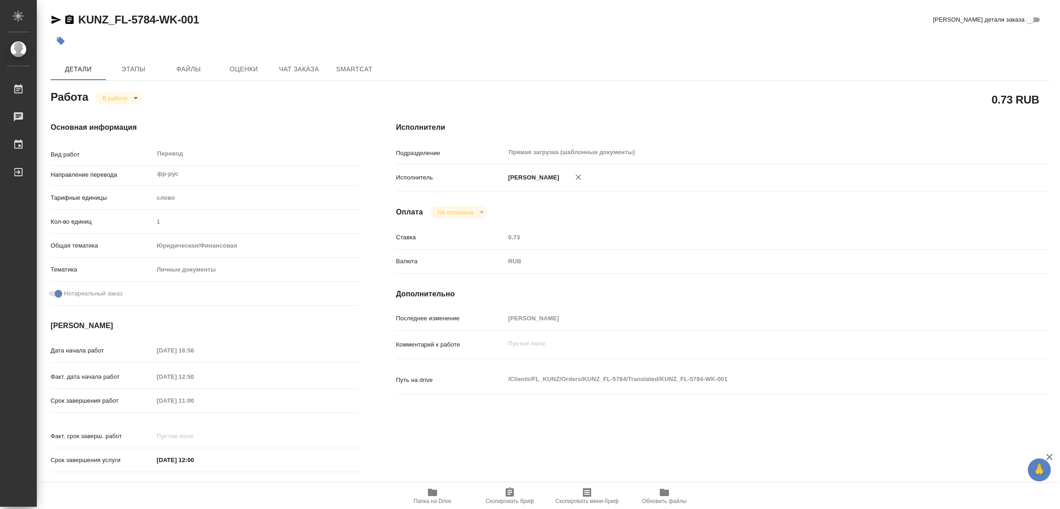
type textarea "x"
